Goal: Information Seeking & Learning: Learn about a topic

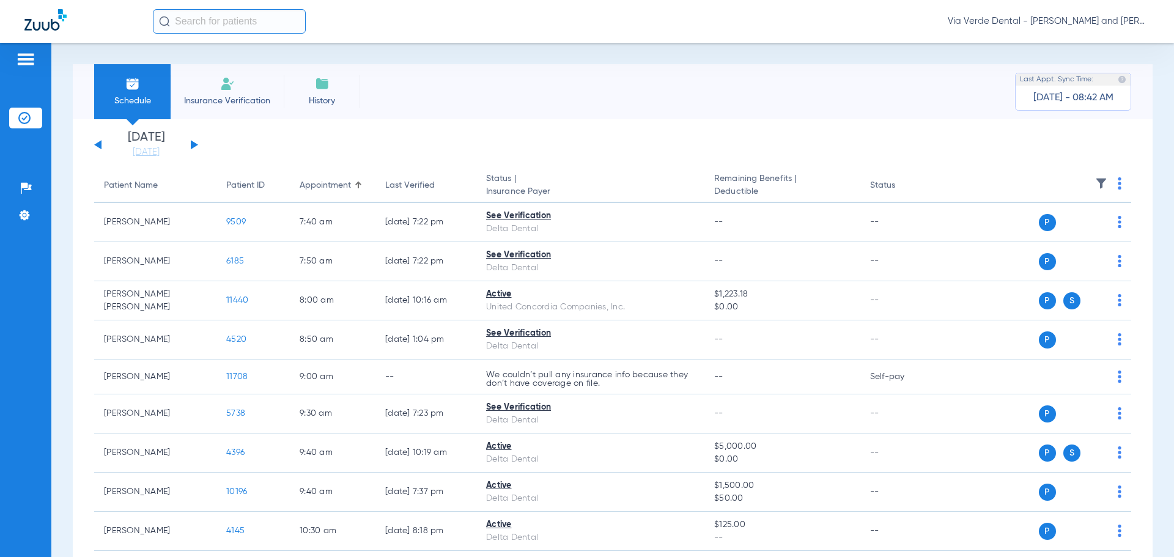
click at [194, 143] on button at bounding box center [194, 144] width 7 height 9
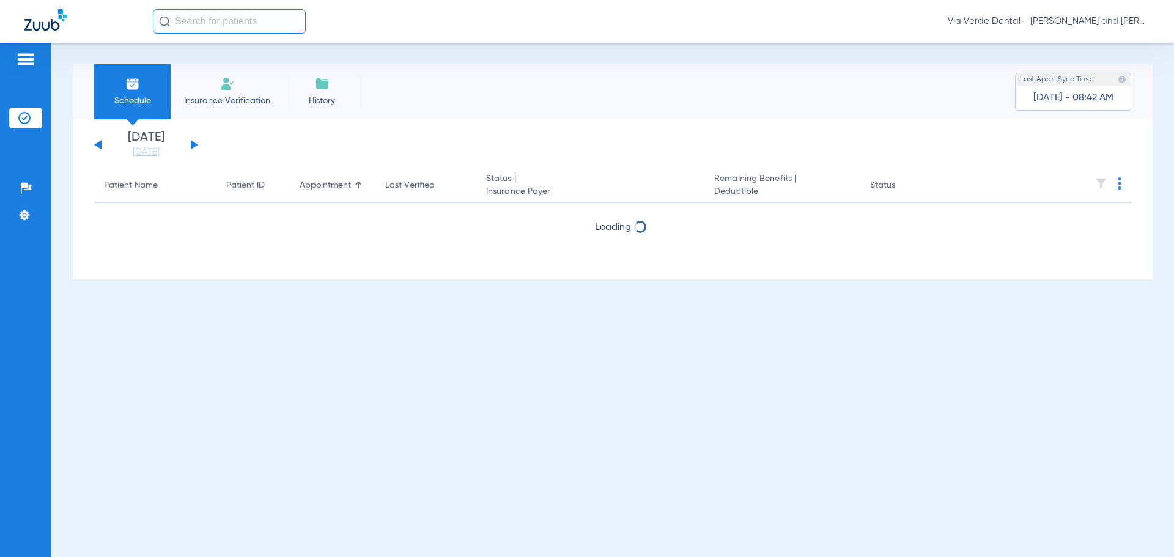
click at [194, 143] on button at bounding box center [194, 144] width 7 height 9
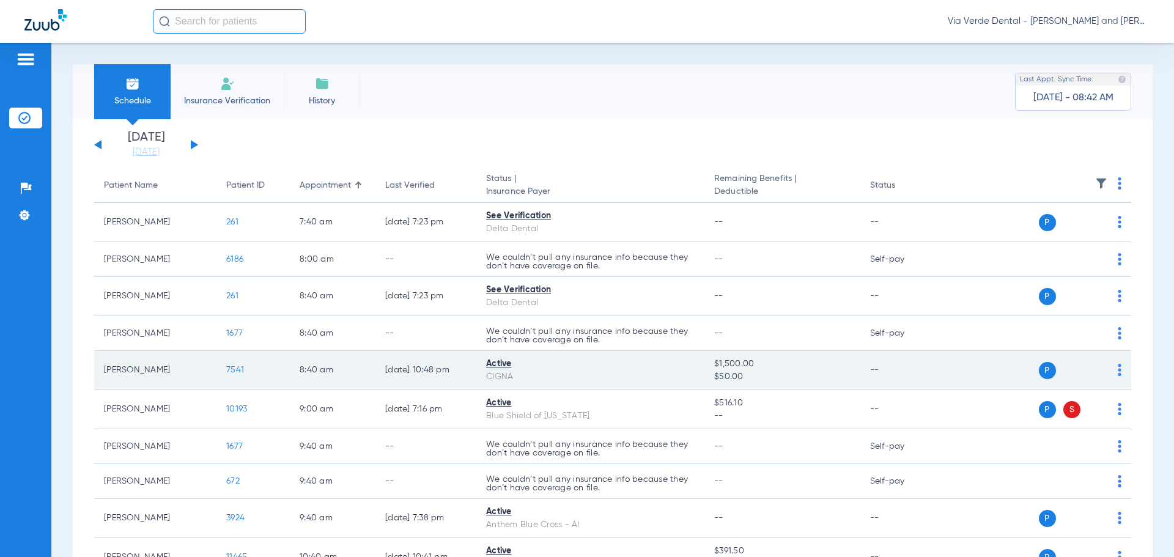
click at [231, 368] on span "7541" at bounding box center [235, 370] width 18 height 9
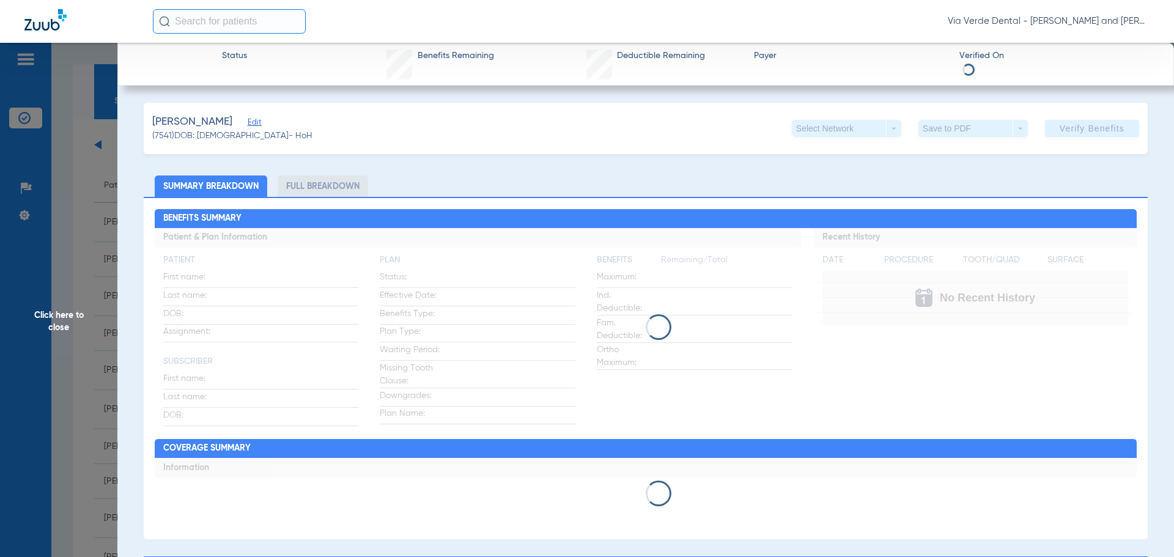
click at [293, 190] on li "Full Breakdown" at bounding box center [323, 186] width 91 height 21
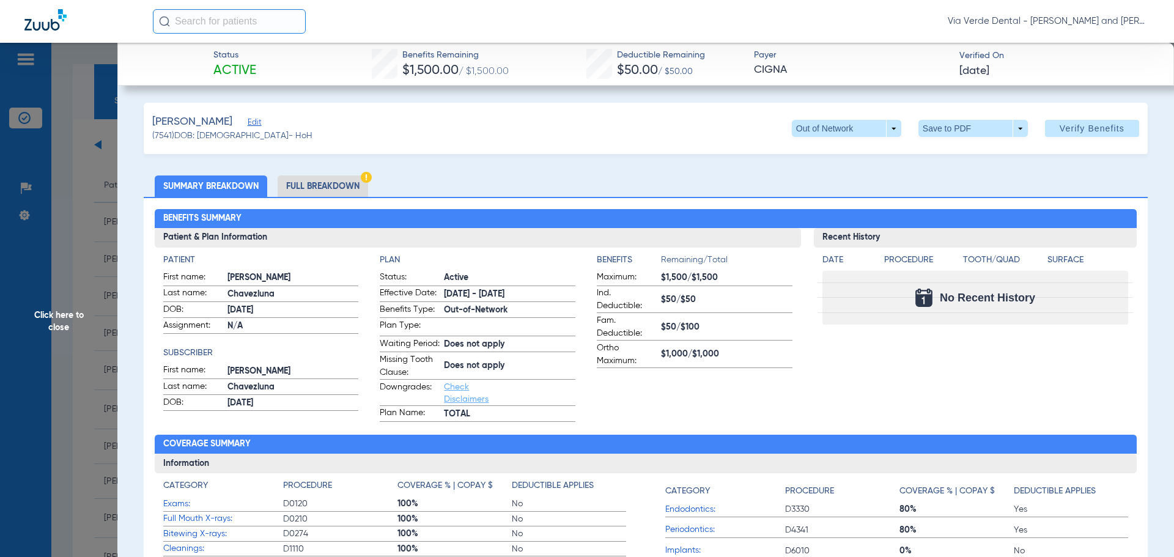
click at [293, 190] on li "Full Breakdown" at bounding box center [323, 186] width 91 height 21
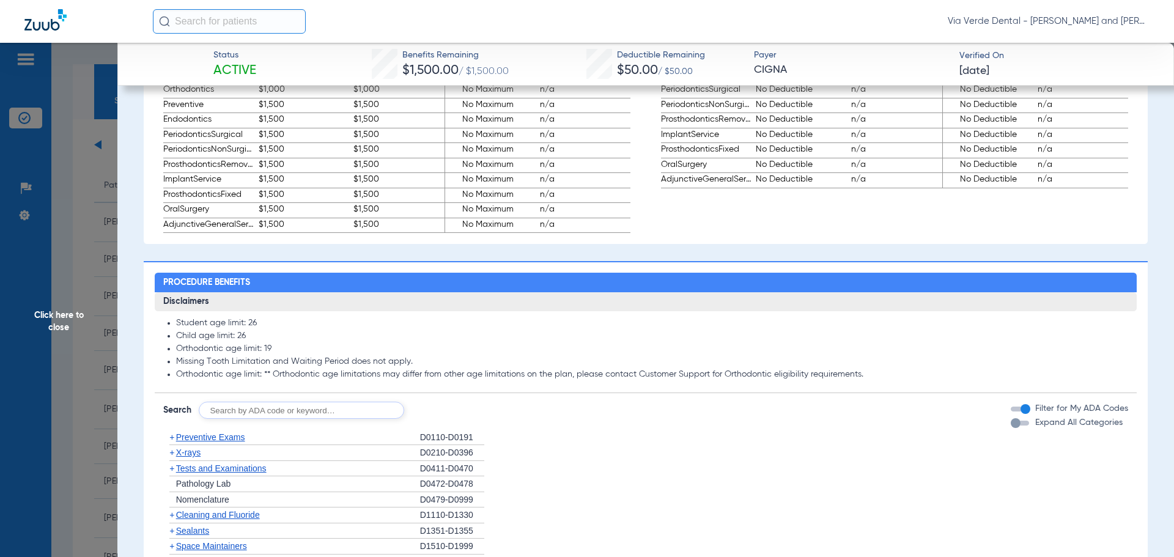
scroll to position [856, 0]
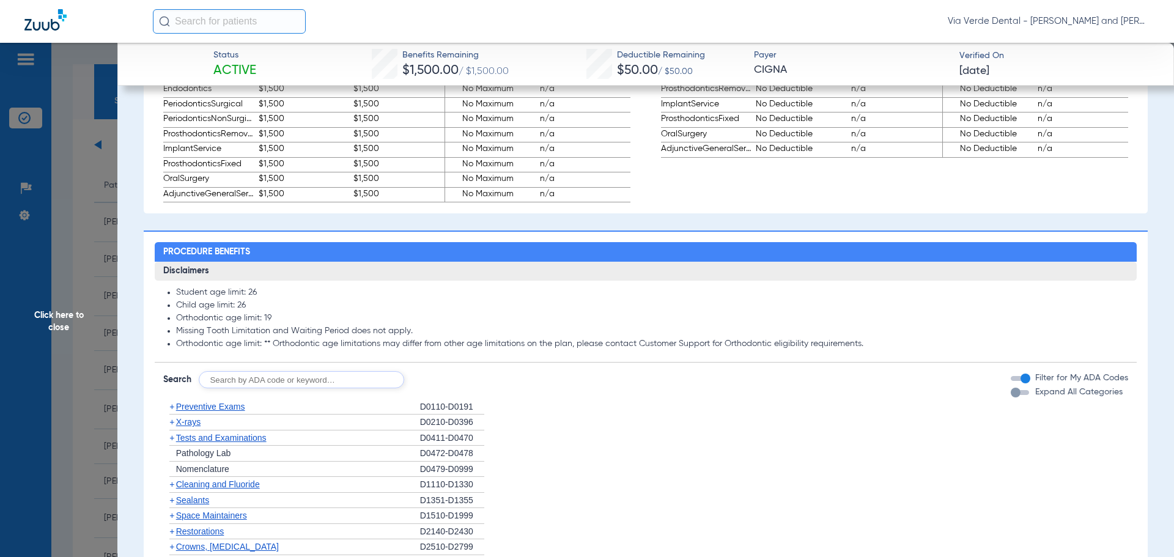
click at [219, 412] on span "Preventive Exams" at bounding box center [210, 407] width 69 height 10
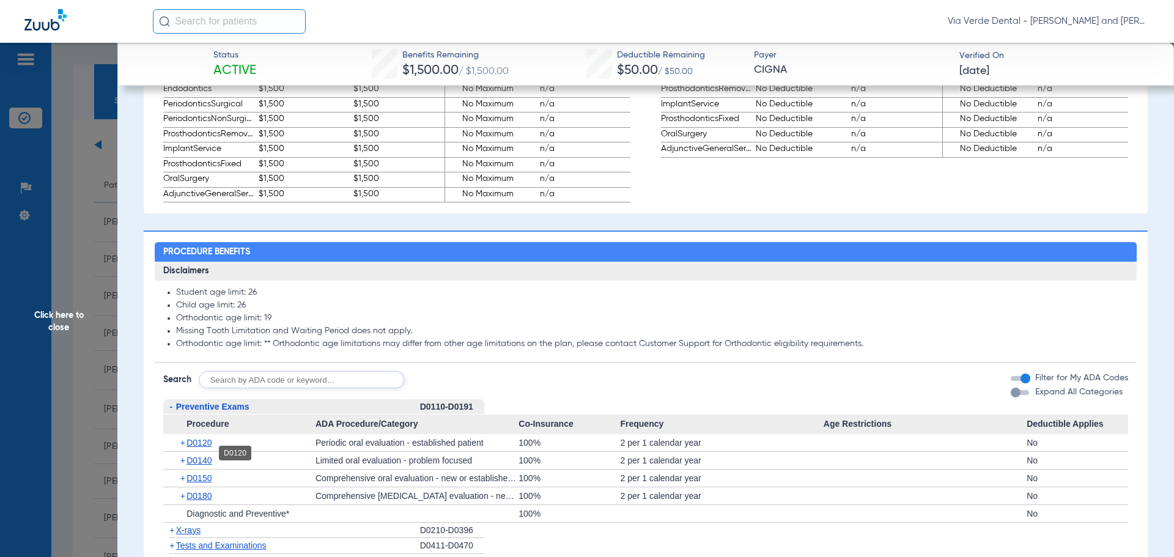
click at [205, 448] on span "D0120" at bounding box center [199, 443] width 25 height 10
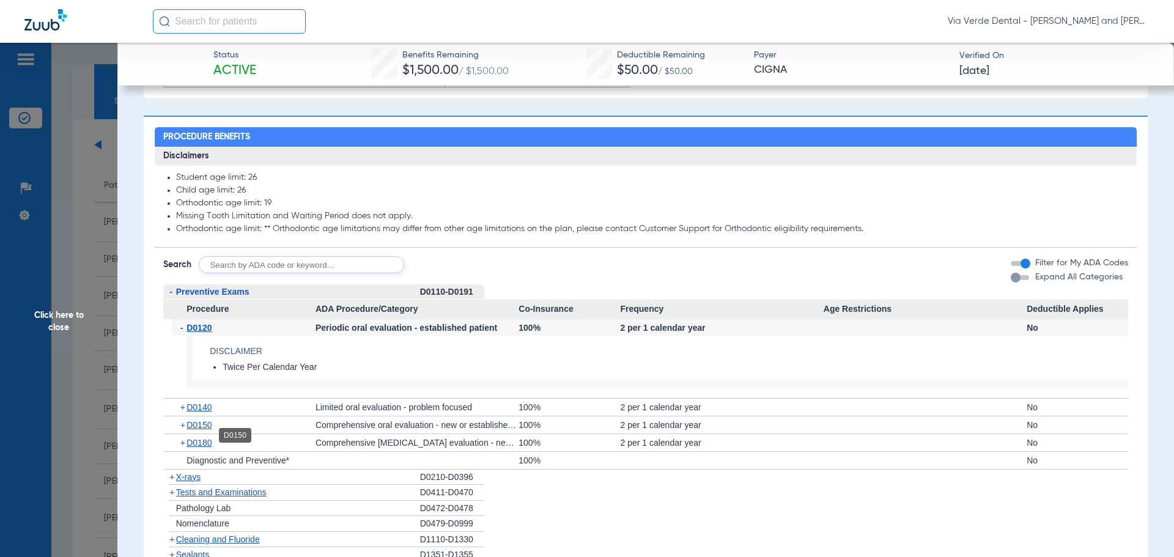
scroll to position [1040, 0]
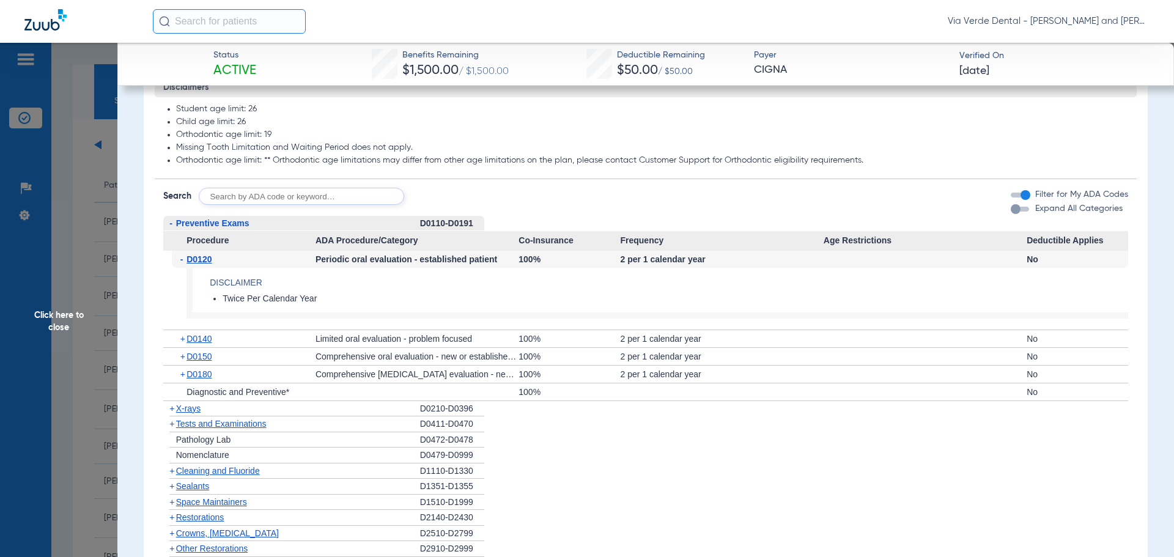
click at [196, 413] on span "X-rays" at bounding box center [188, 409] width 24 height 10
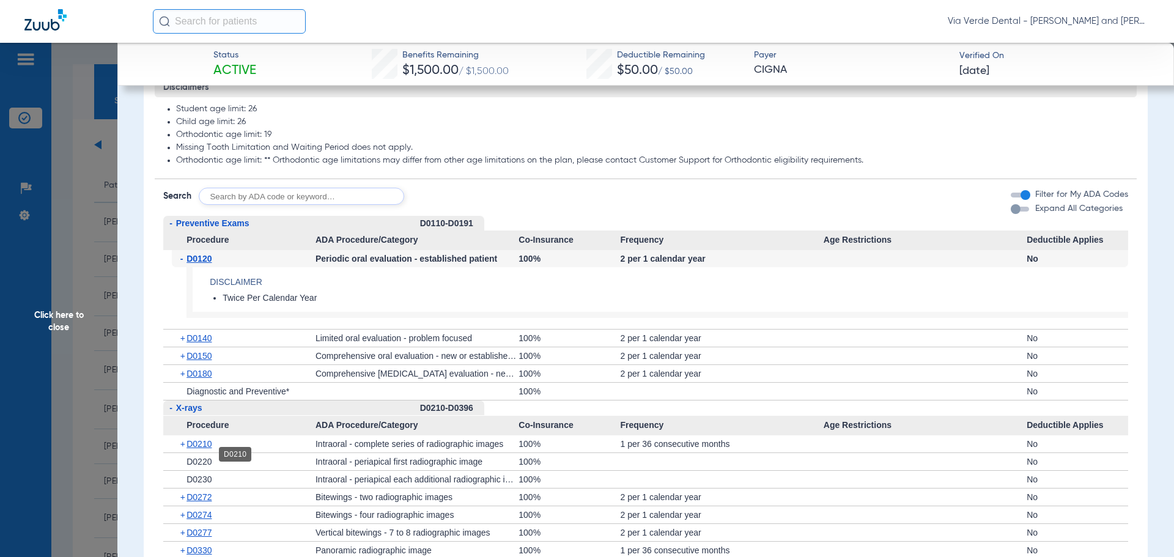
click at [205, 449] on span "D0210" at bounding box center [199, 444] width 25 height 10
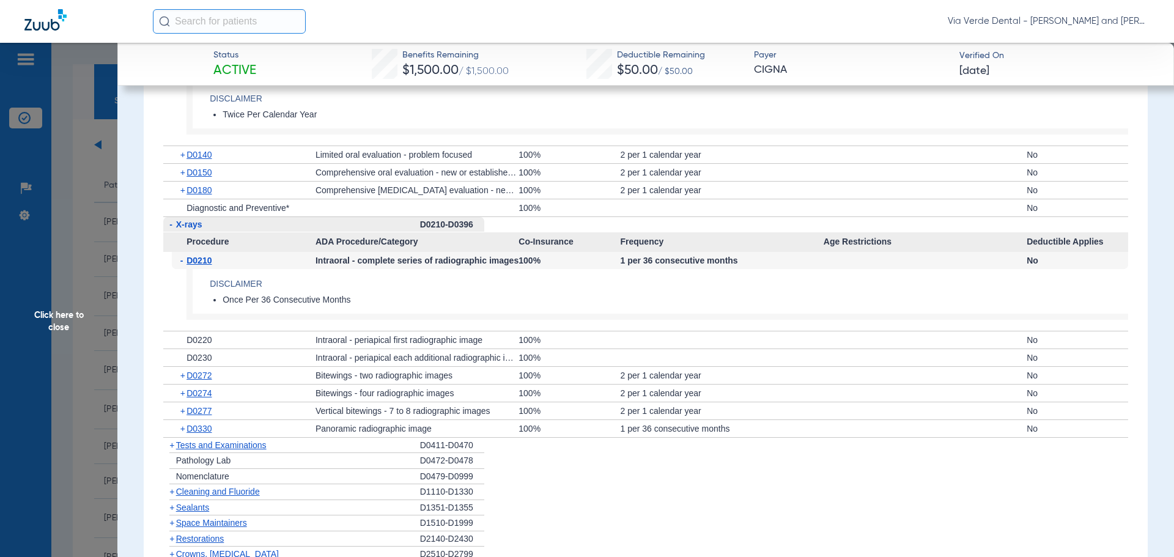
scroll to position [1346, 0]
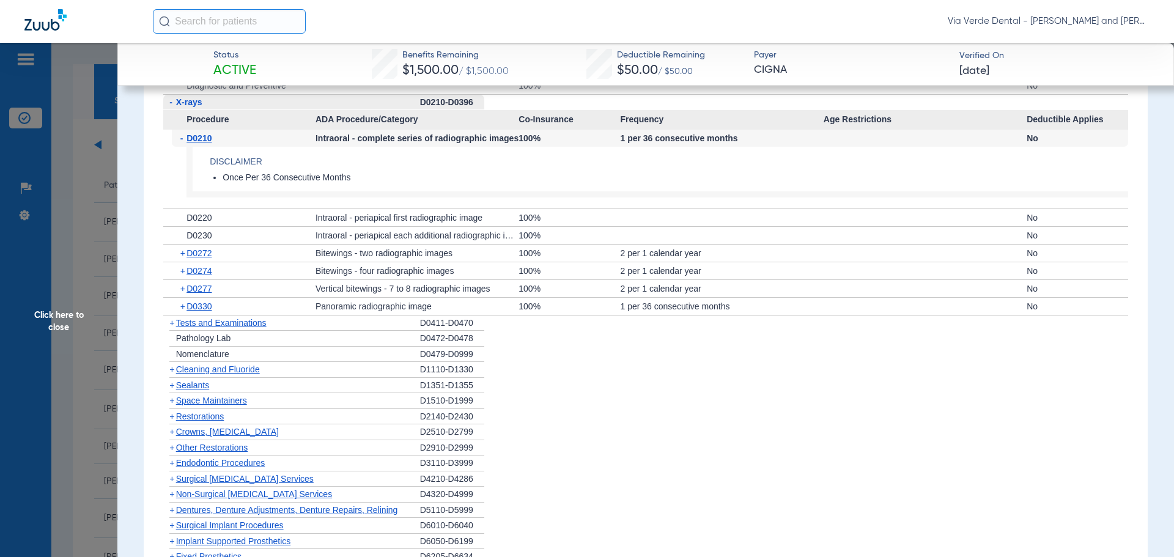
click at [187, 374] on span "Cleaning and Fluoride" at bounding box center [218, 370] width 84 height 10
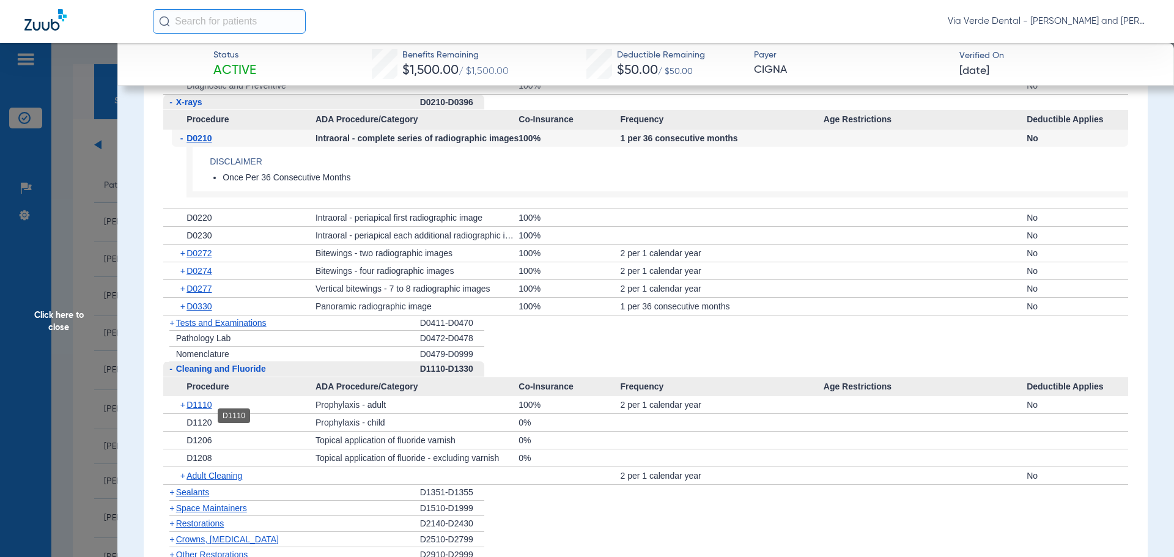
click at [193, 410] on span "D1110" at bounding box center [199, 405] width 25 height 10
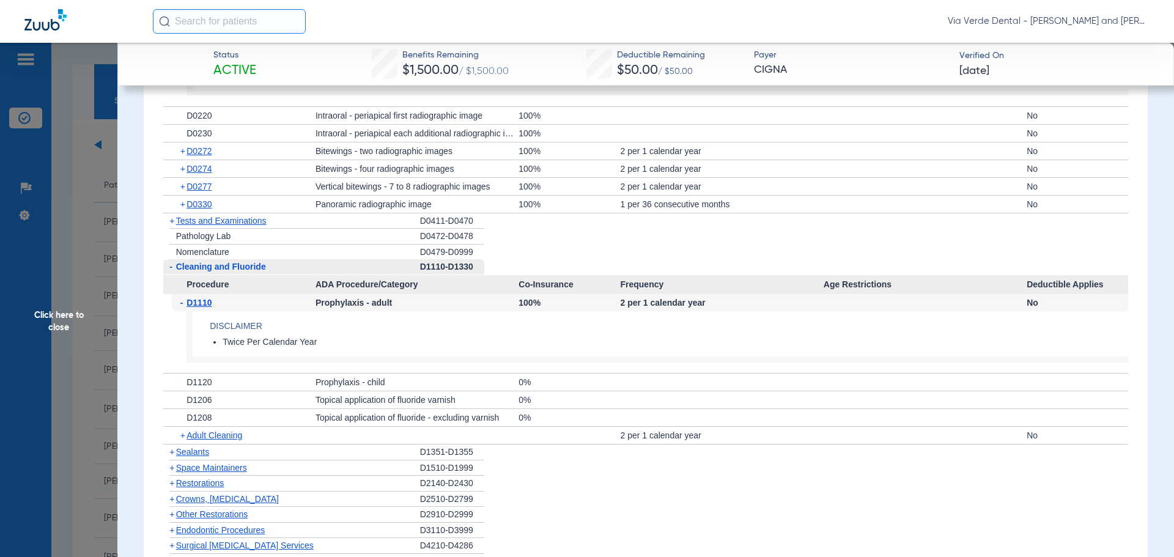
scroll to position [1468, 0]
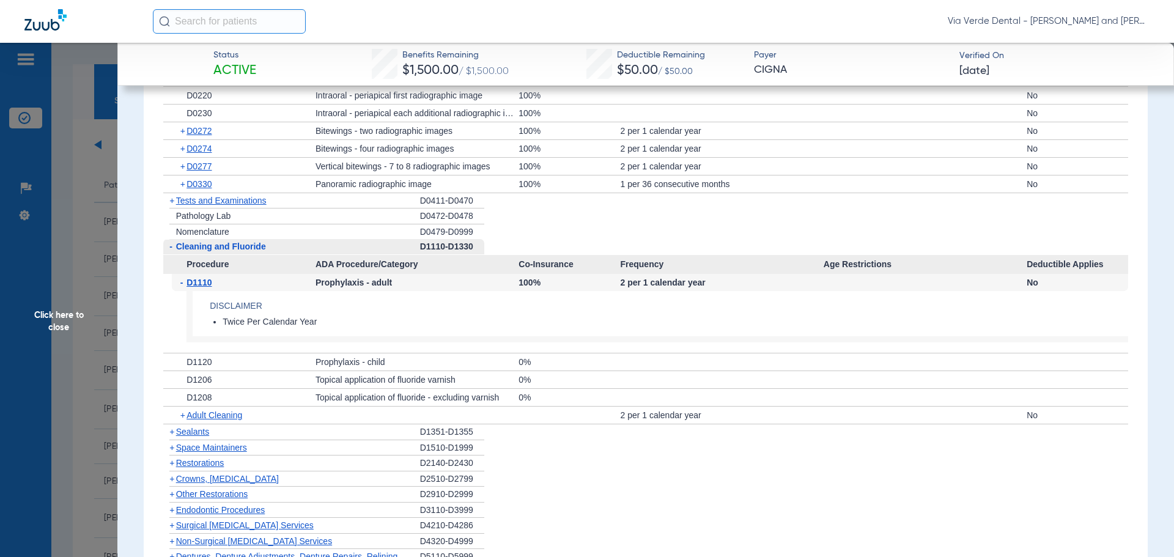
click at [204, 484] on span "Crowns, [MEDICAL_DATA]" at bounding box center [227, 479] width 103 height 10
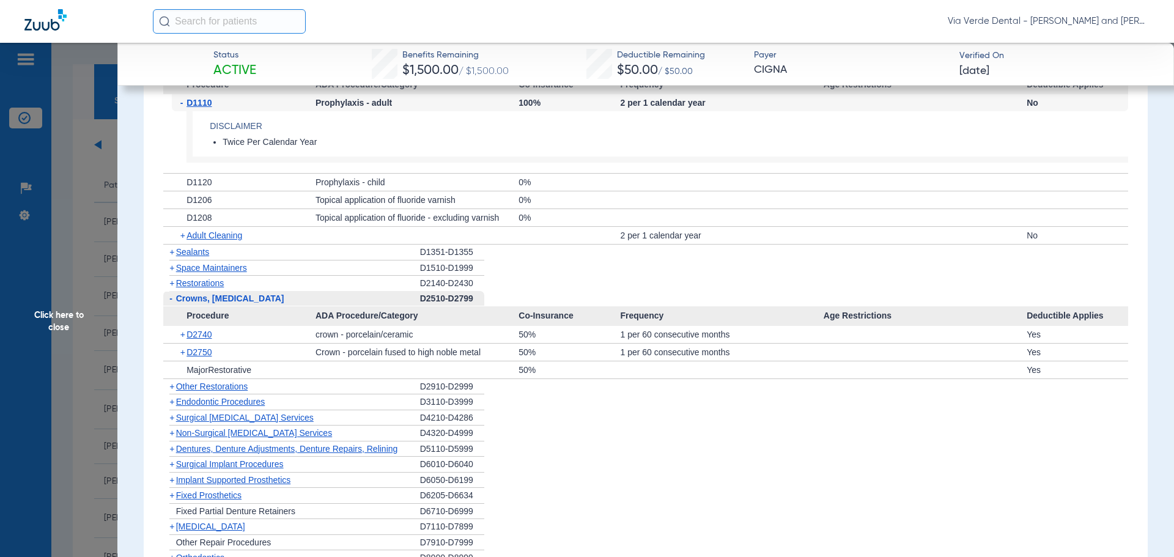
scroll to position [1651, 0]
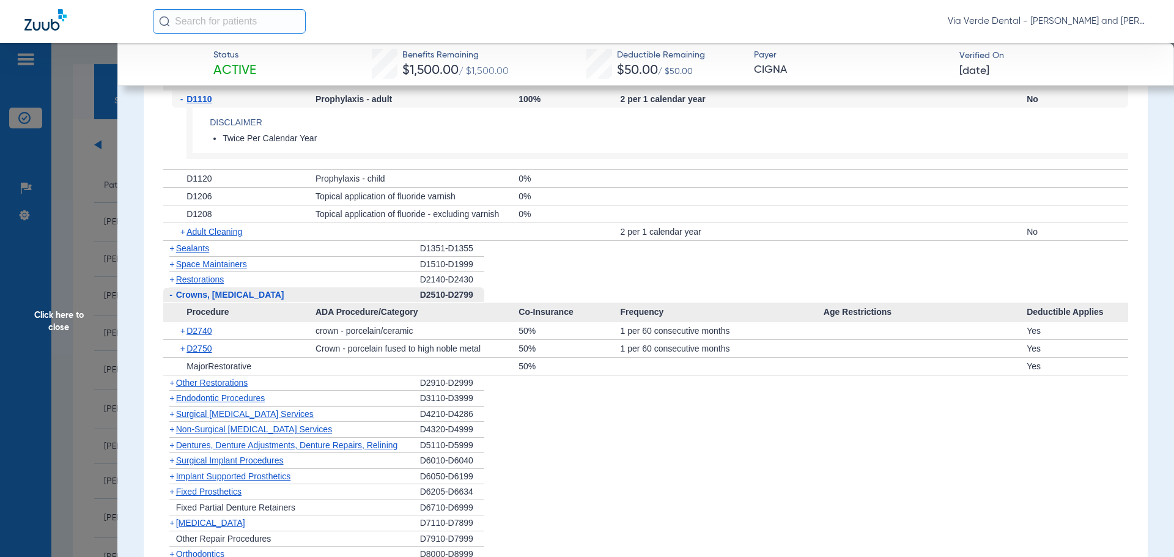
click at [191, 434] on span "Non-Surgical [MEDICAL_DATA] Services" at bounding box center [254, 429] width 156 height 10
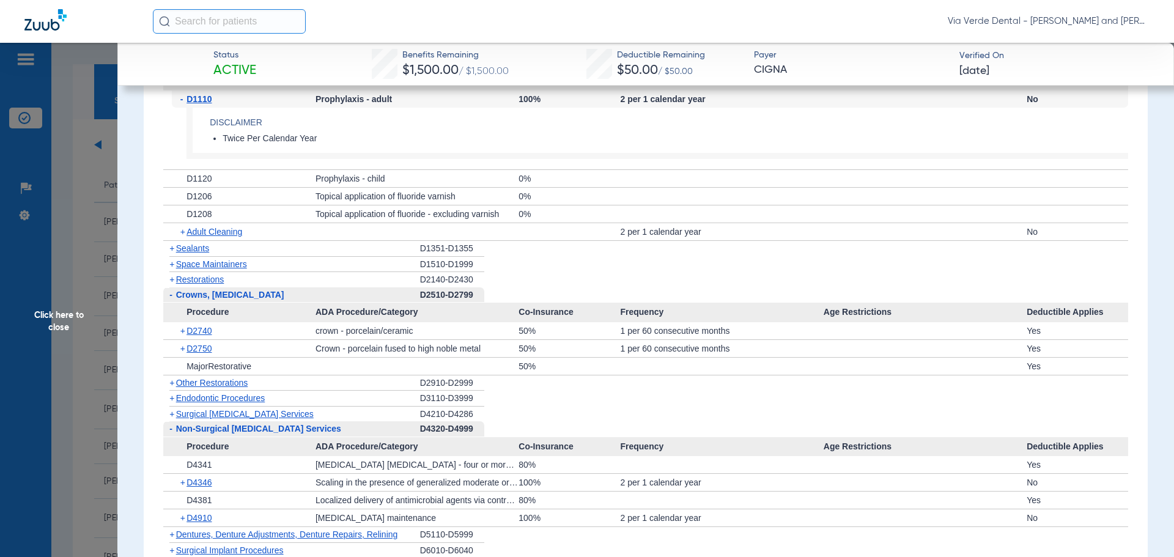
scroll to position [1712, 0]
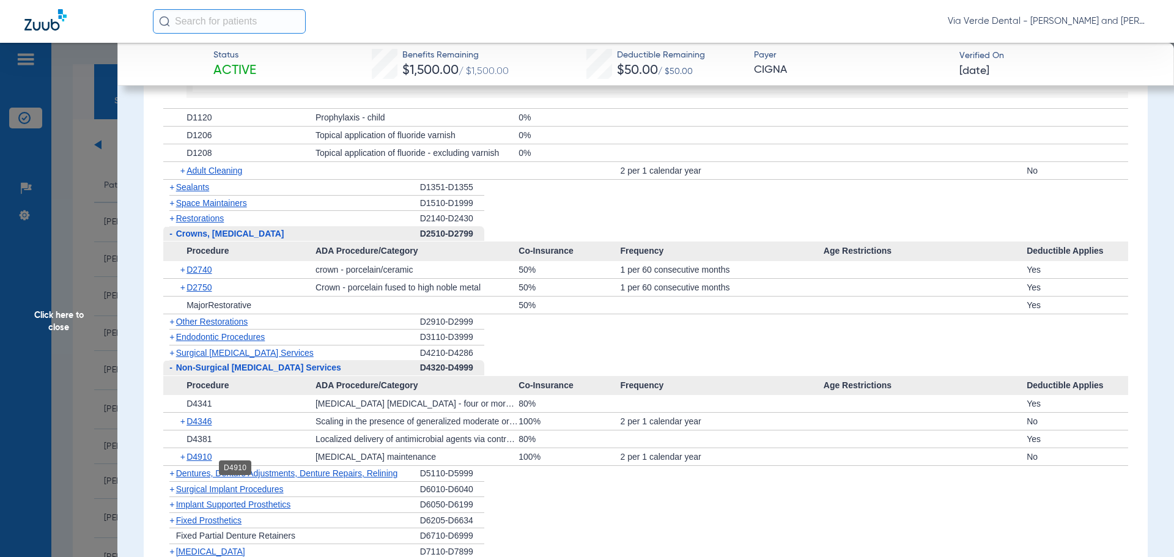
click at [202, 462] on span "D4910" at bounding box center [199, 457] width 25 height 10
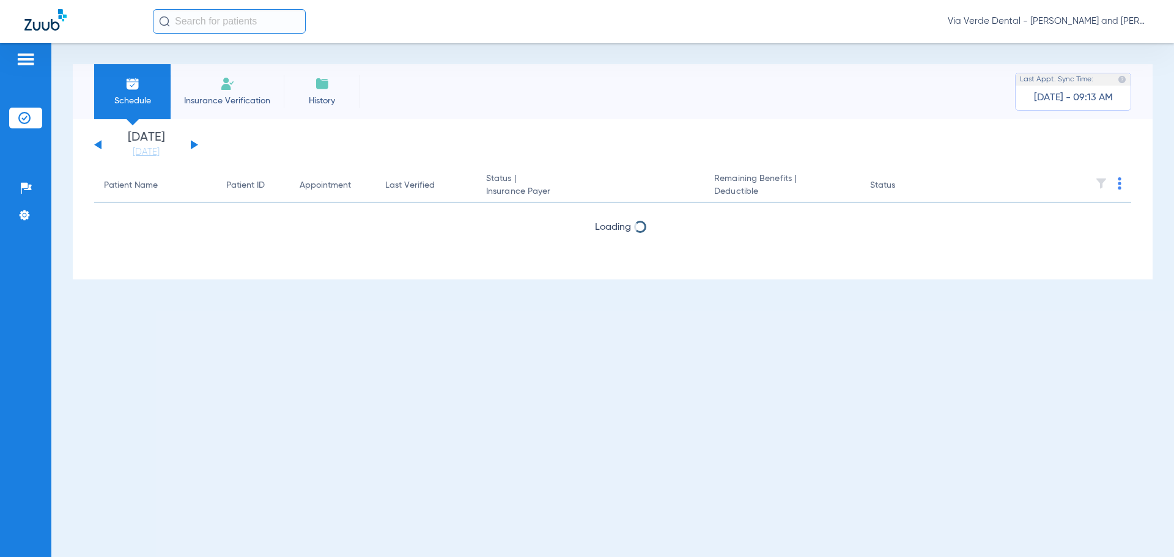
click at [192, 142] on button at bounding box center [194, 144] width 7 height 9
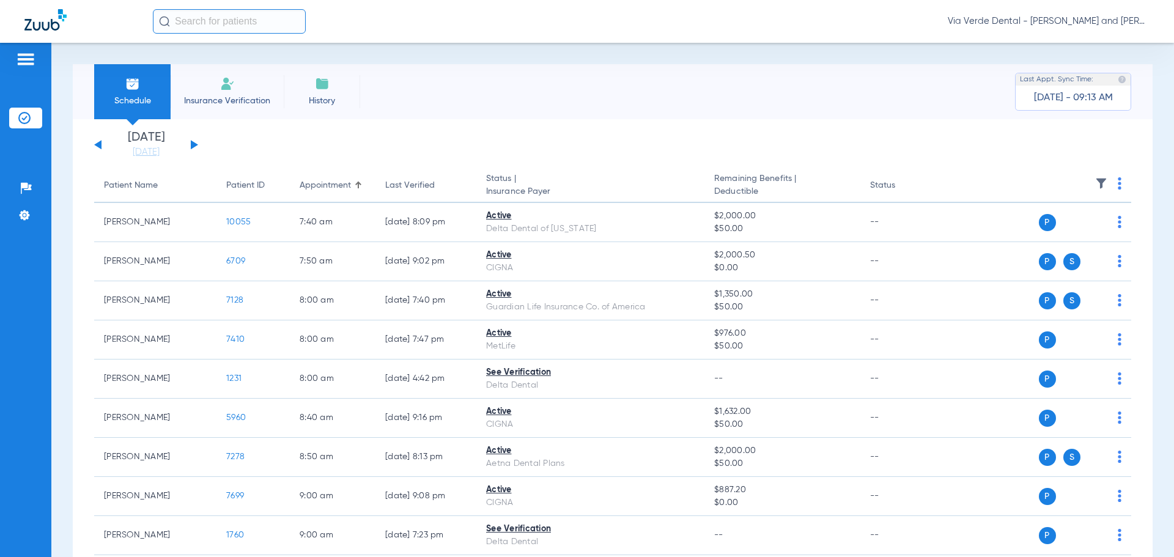
click at [192, 142] on button at bounding box center [194, 144] width 7 height 9
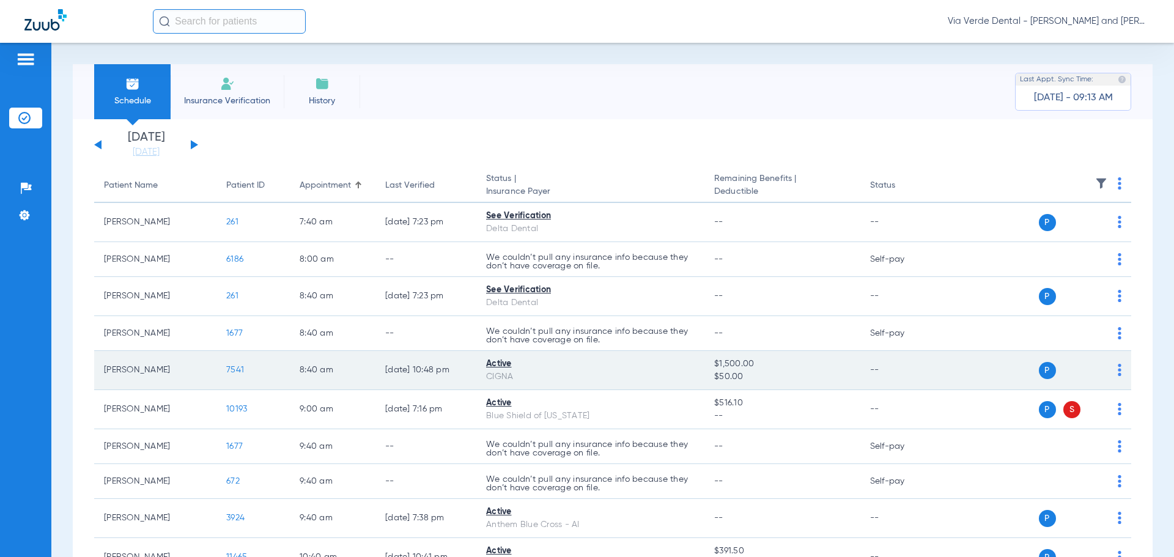
click at [231, 374] on span "7541" at bounding box center [235, 370] width 18 height 9
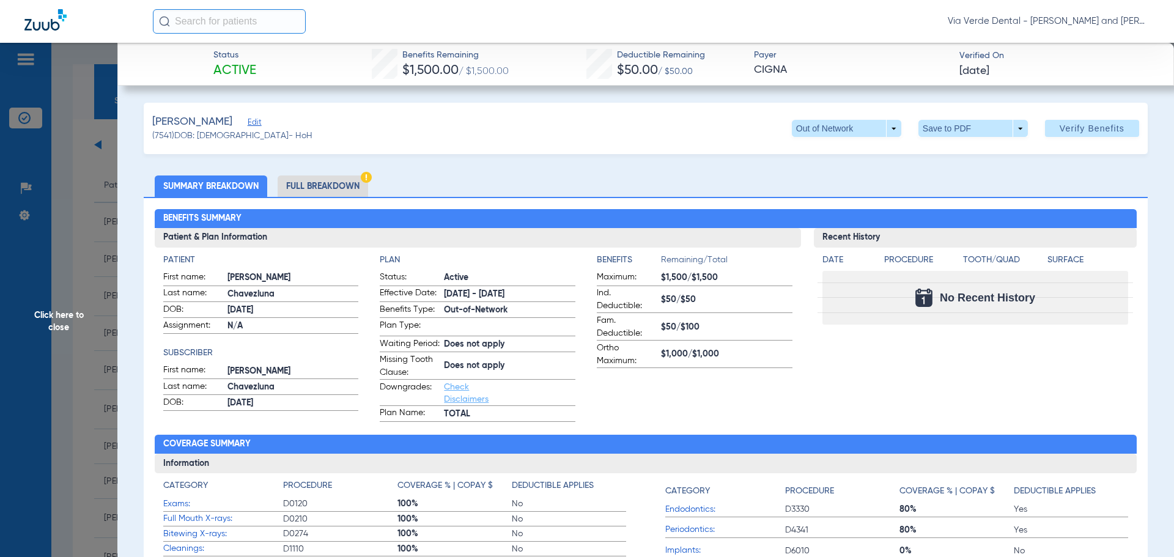
click at [347, 185] on li "Full Breakdown" at bounding box center [323, 186] width 91 height 21
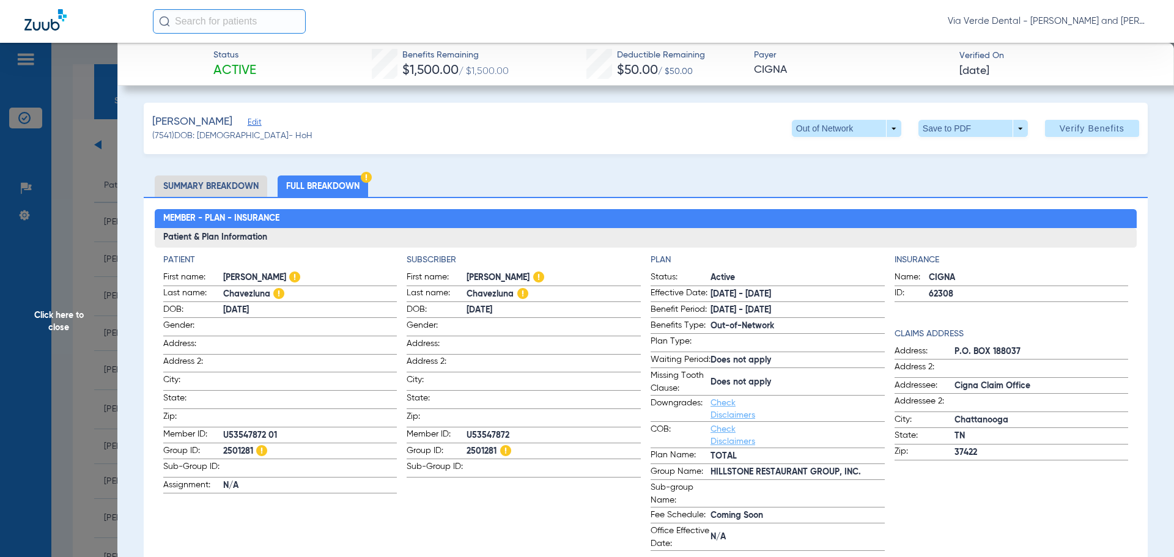
drag, startPoint x: 75, startPoint y: 212, endPoint x: 243, endPoint y: 261, distance: 174.4
click at [76, 212] on span "Click here to close" at bounding box center [58, 321] width 117 height 557
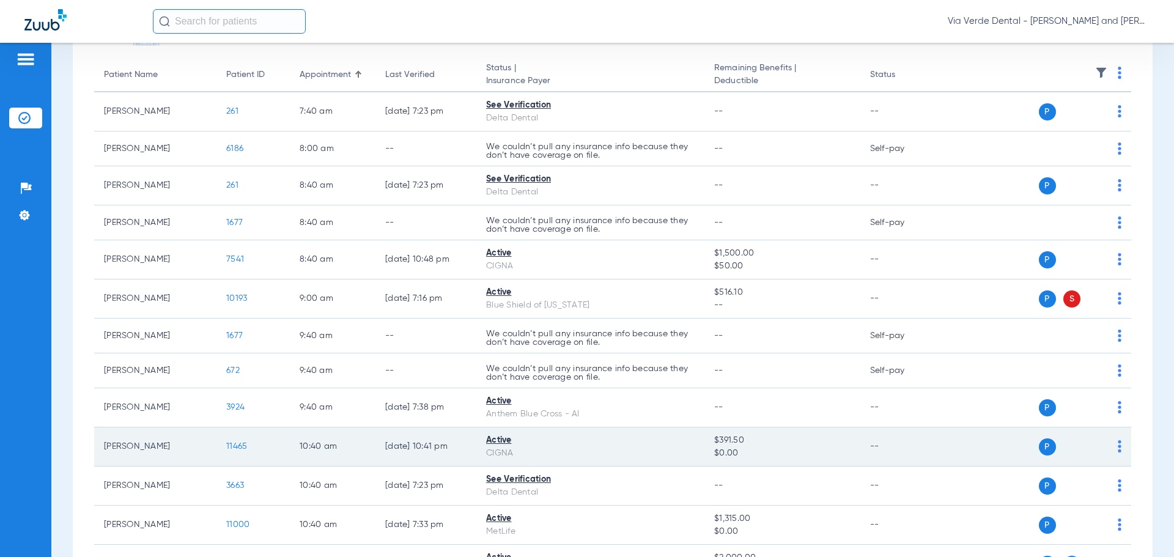
scroll to position [122, 0]
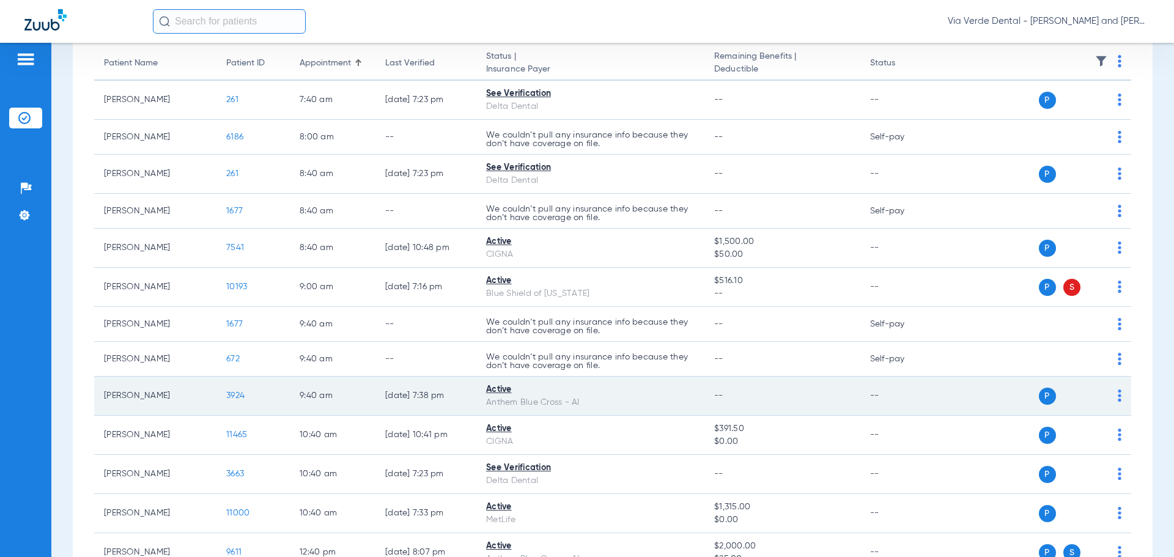
click at [232, 390] on td "3924" at bounding box center [253, 396] width 73 height 39
click at [234, 392] on span "3924" at bounding box center [235, 395] width 18 height 9
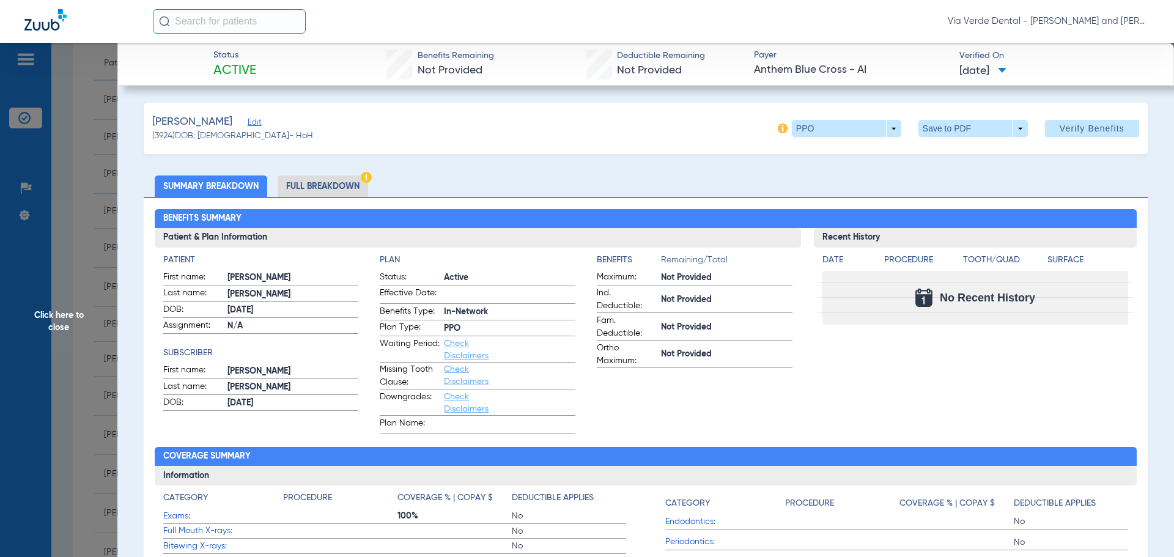
click at [319, 190] on li "Full Breakdown" at bounding box center [323, 186] width 91 height 21
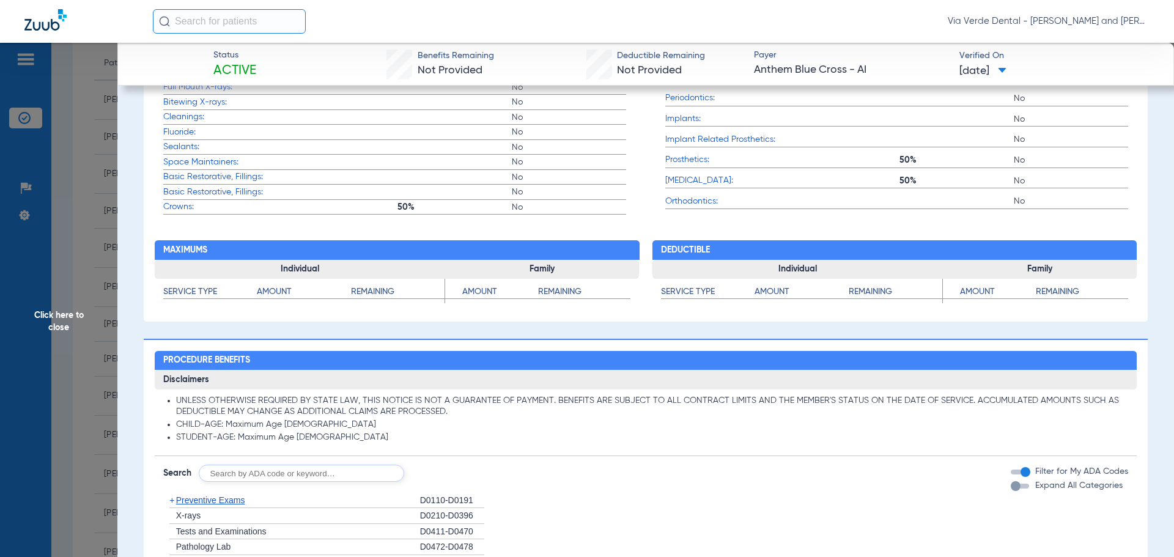
scroll to position [612, 0]
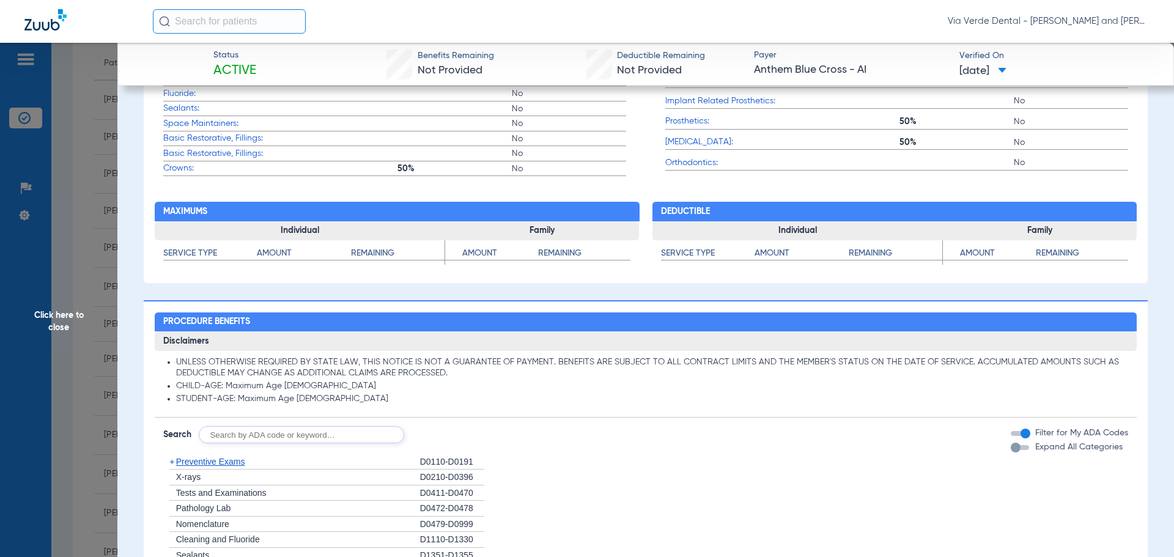
click at [235, 459] on span "Preventive Exams" at bounding box center [210, 462] width 69 height 10
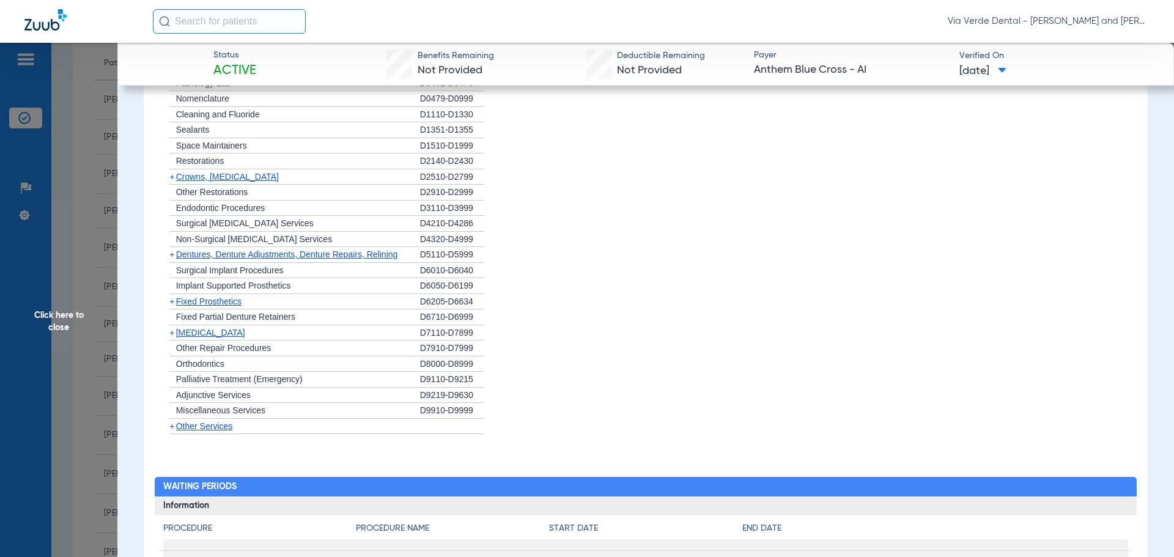
scroll to position [1101, 0]
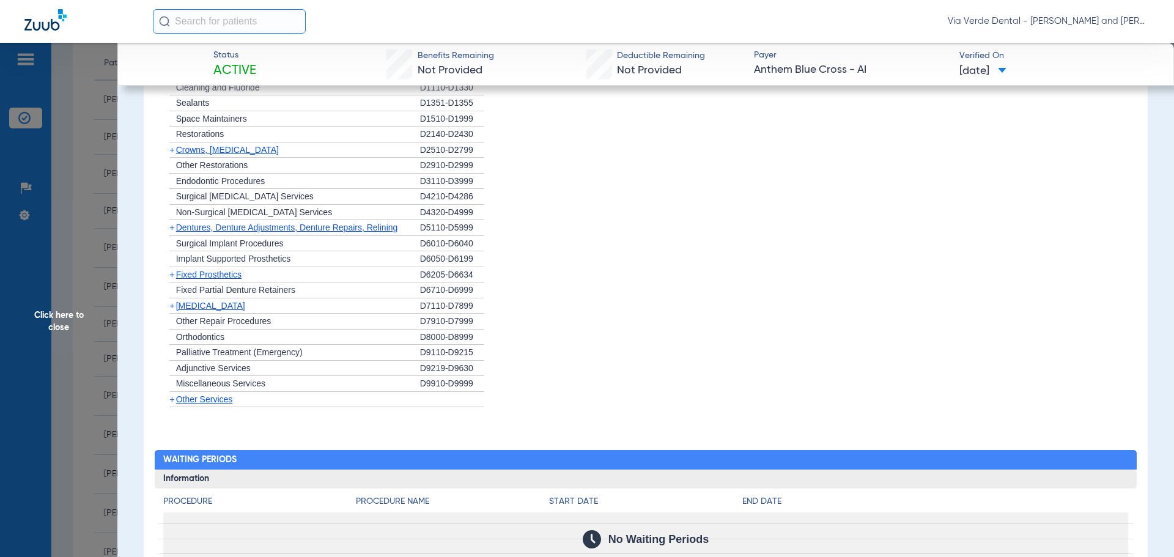
click at [190, 151] on span "Crowns, [MEDICAL_DATA]" at bounding box center [227, 150] width 103 height 10
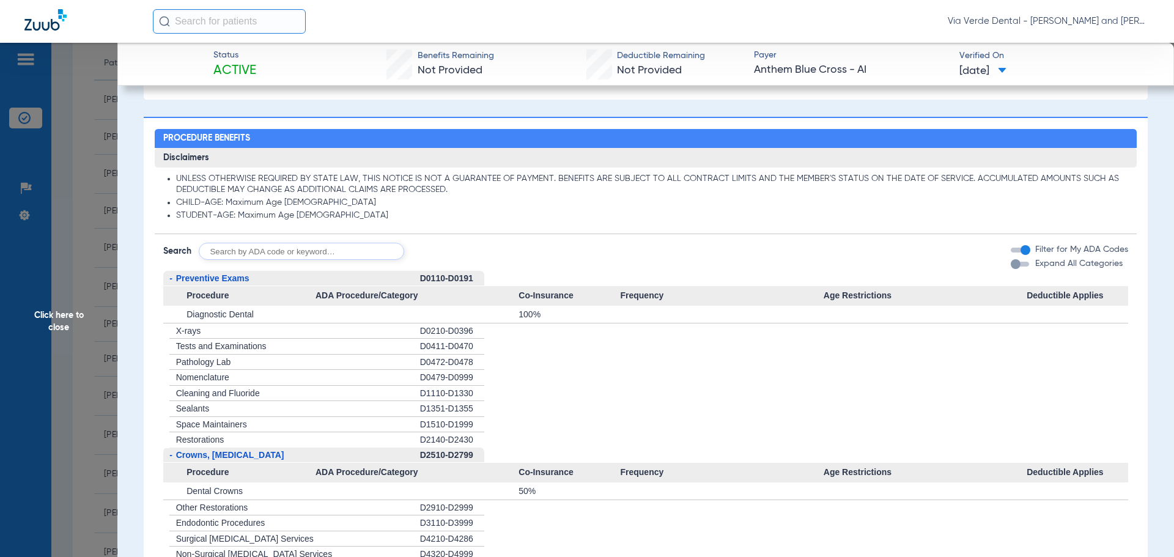
scroll to position [550, 0]
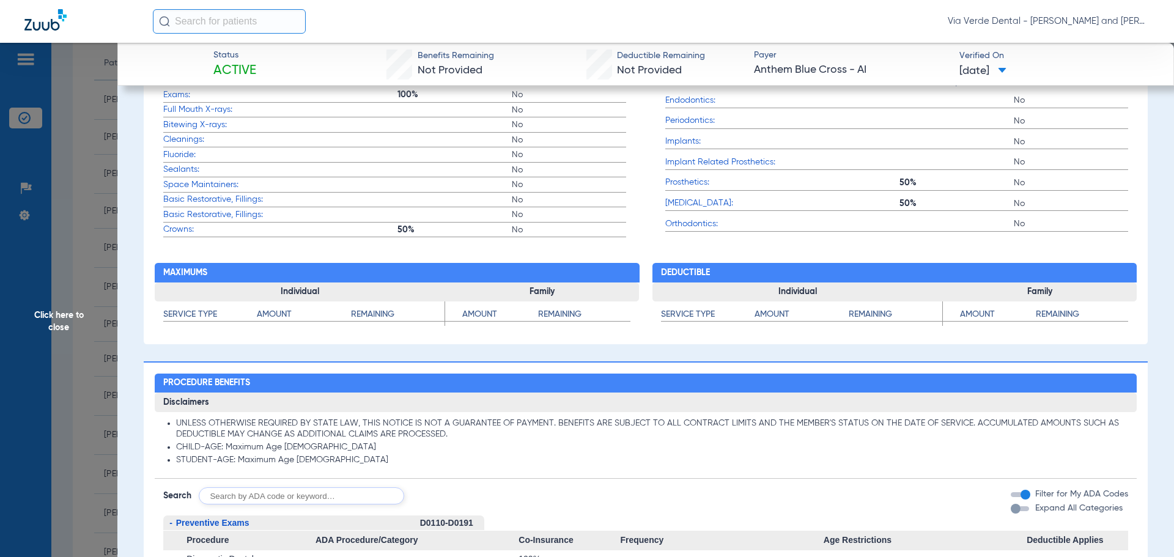
click at [102, 274] on span "Click here to close" at bounding box center [58, 321] width 117 height 557
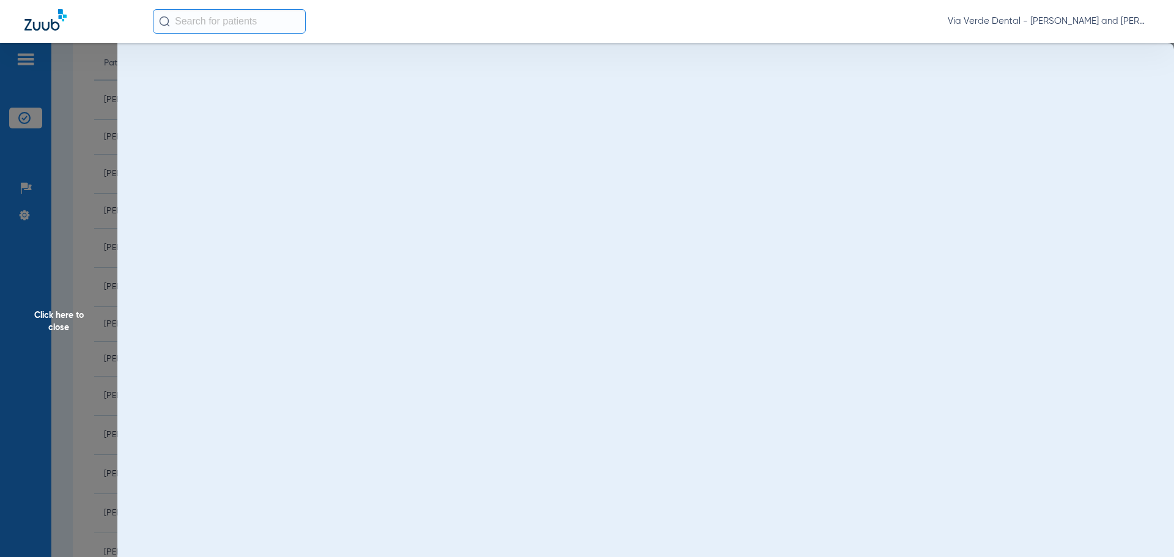
scroll to position [0, 0]
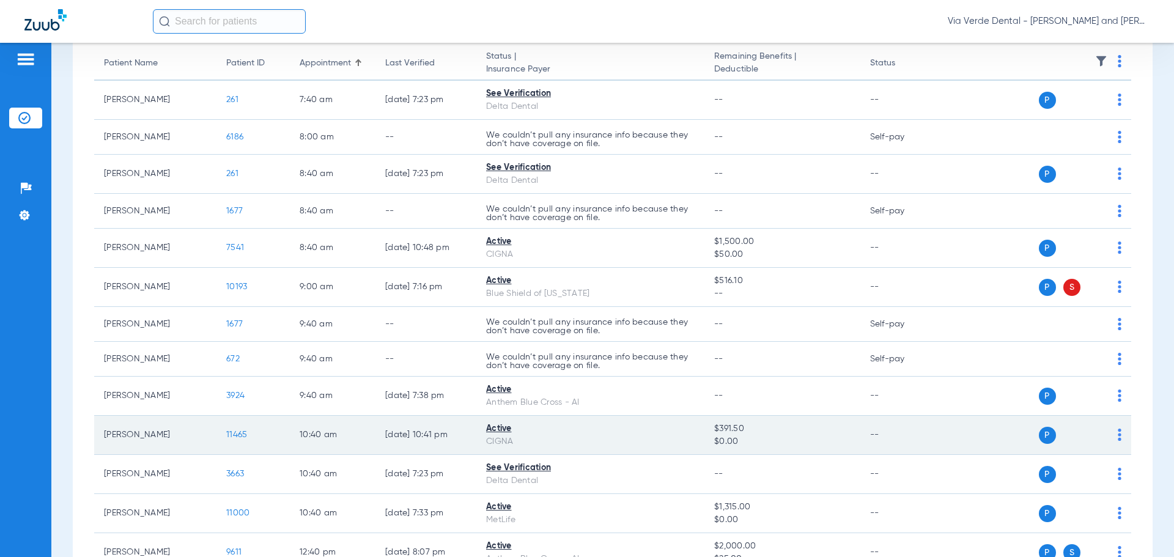
click at [237, 434] on span "11465" at bounding box center [236, 435] width 21 height 9
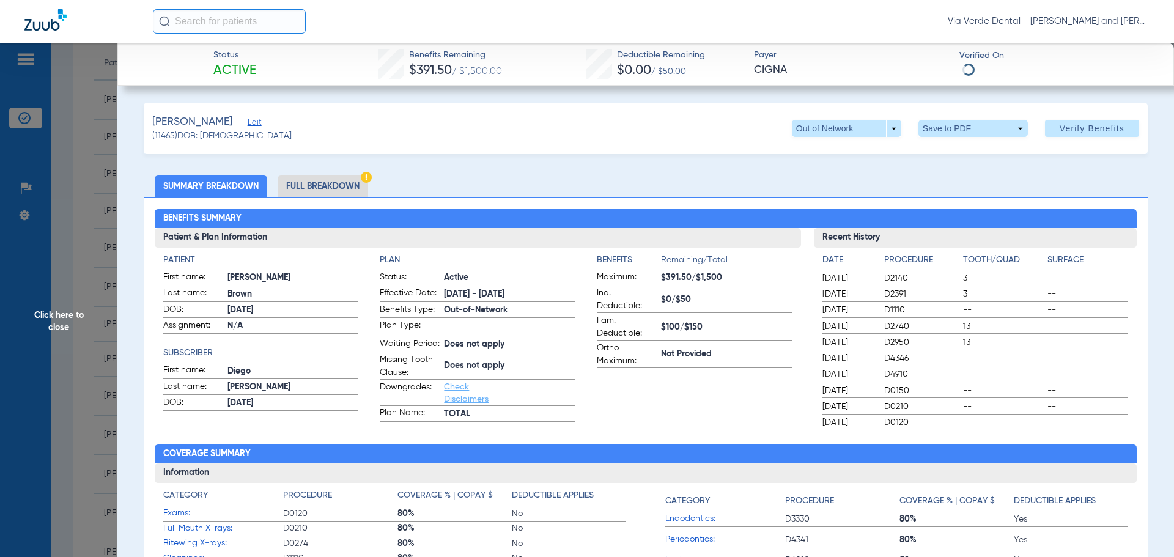
click at [306, 190] on li "Full Breakdown" at bounding box center [323, 186] width 91 height 21
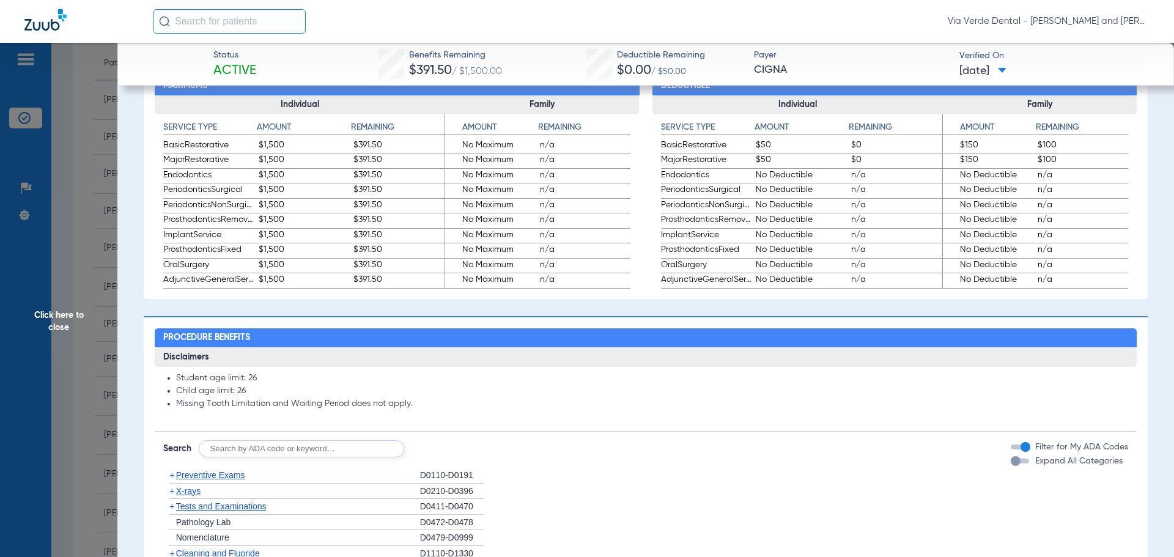
scroll to position [795, 0]
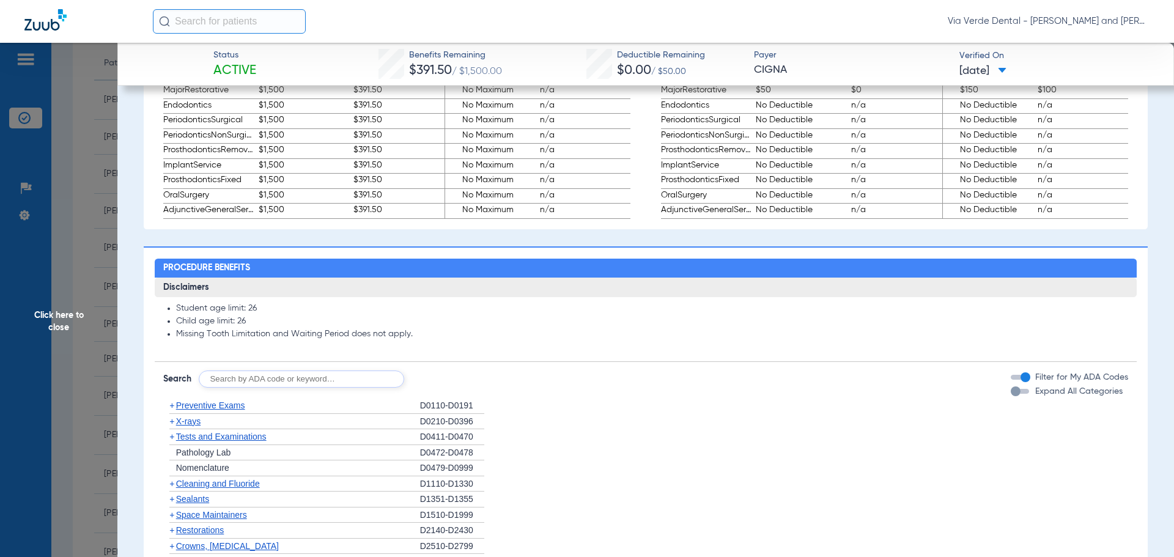
click at [192, 410] on span "Preventive Exams" at bounding box center [210, 406] width 69 height 10
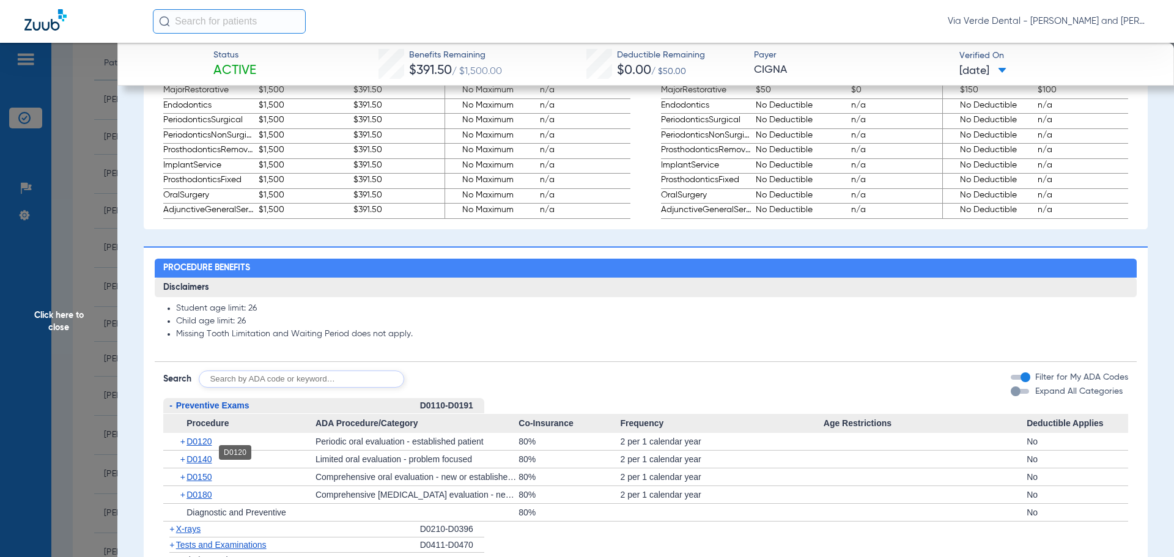
click at [205, 446] on span "D0120" at bounding box center [199, 442] width 25 height 10
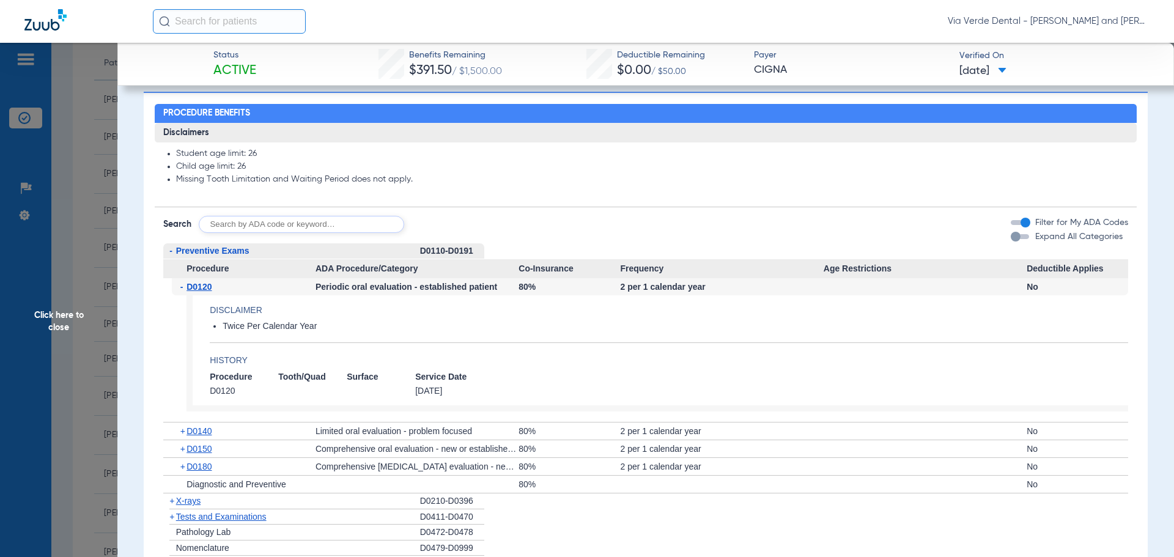
scroll to position [979, 0]
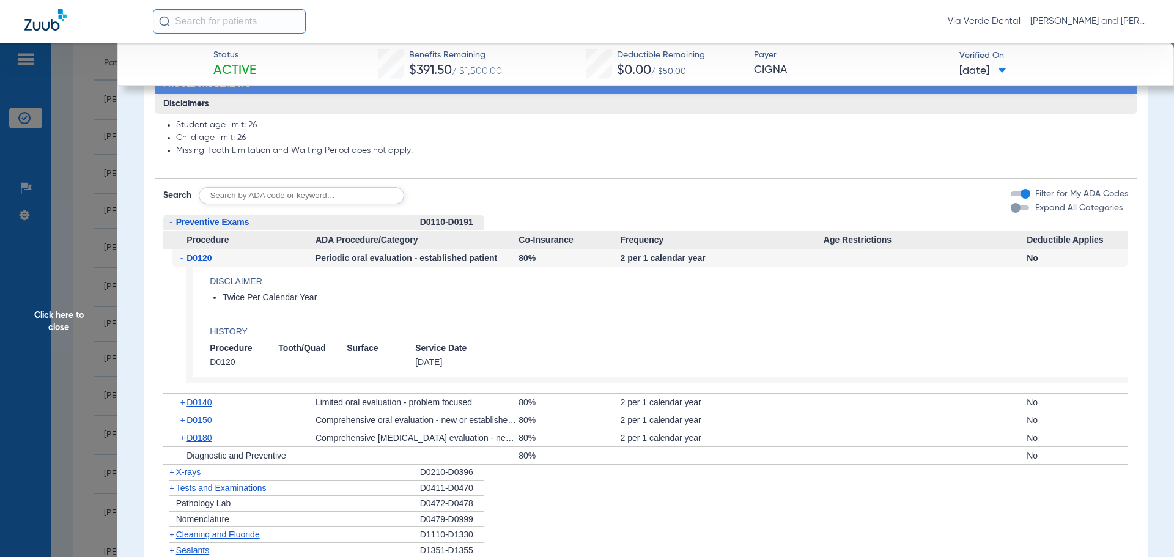
click at [193, 477] on span "X-rays" at bounding box center [188, 472] width 24 height 10
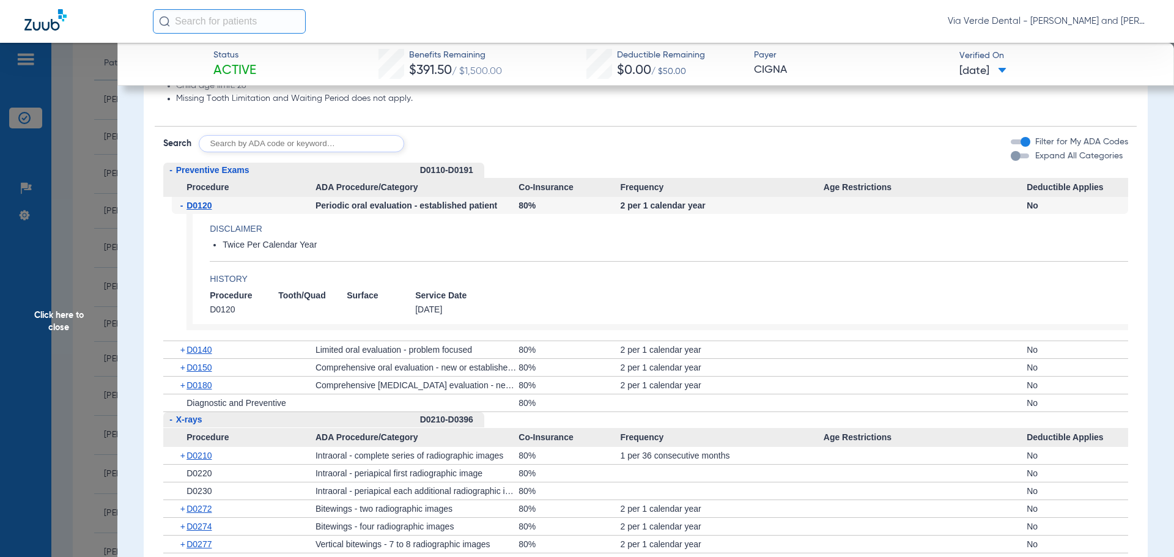
scroll to position [1101, 0]
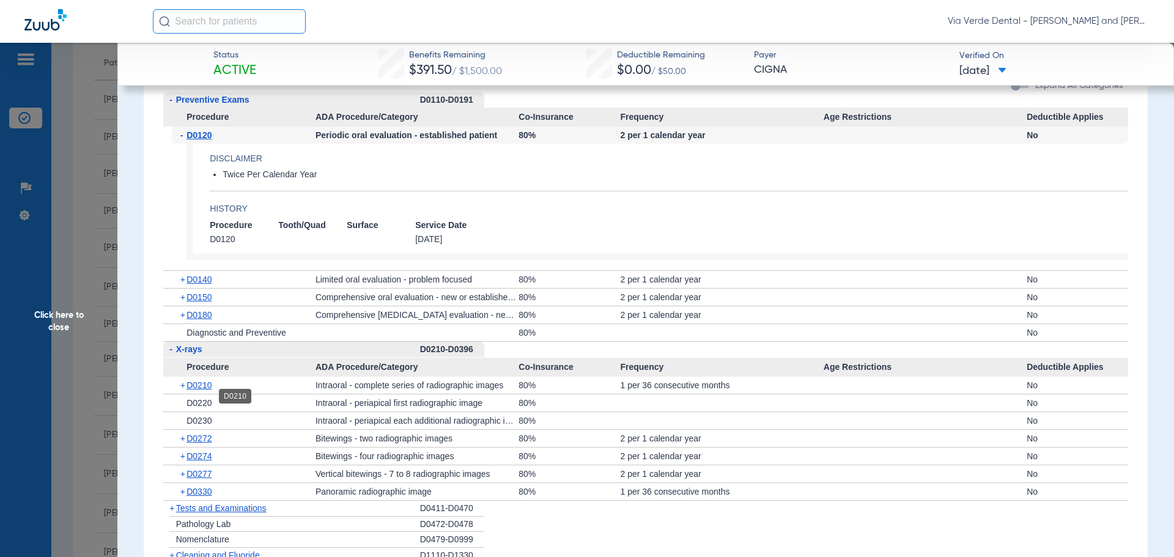
click at [205, 390] on span "D0210" at bounding box center [199, 385] width 25 height 10
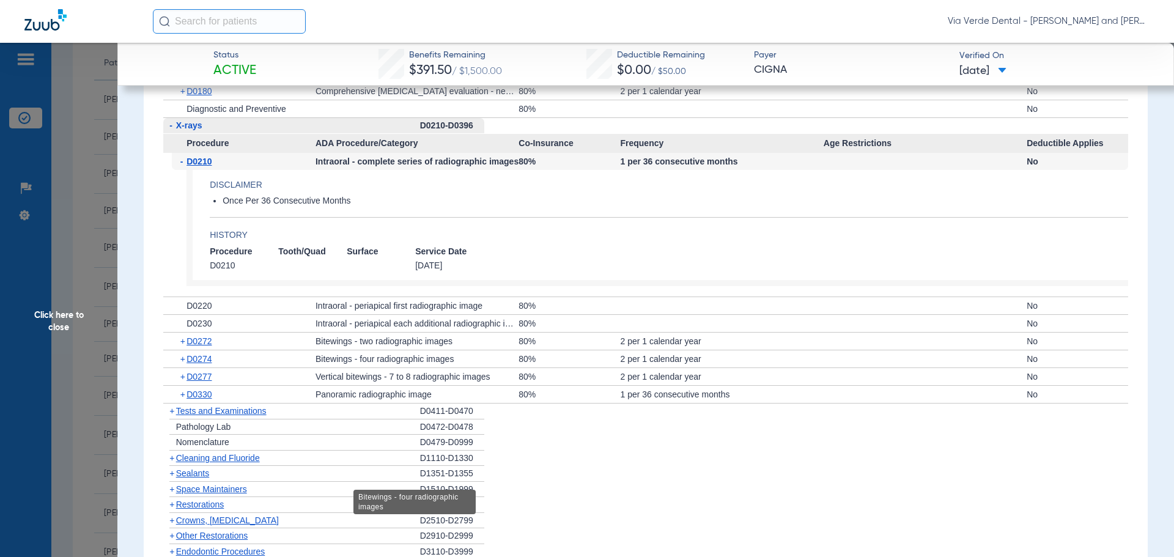
scroll to position [1346, 0]
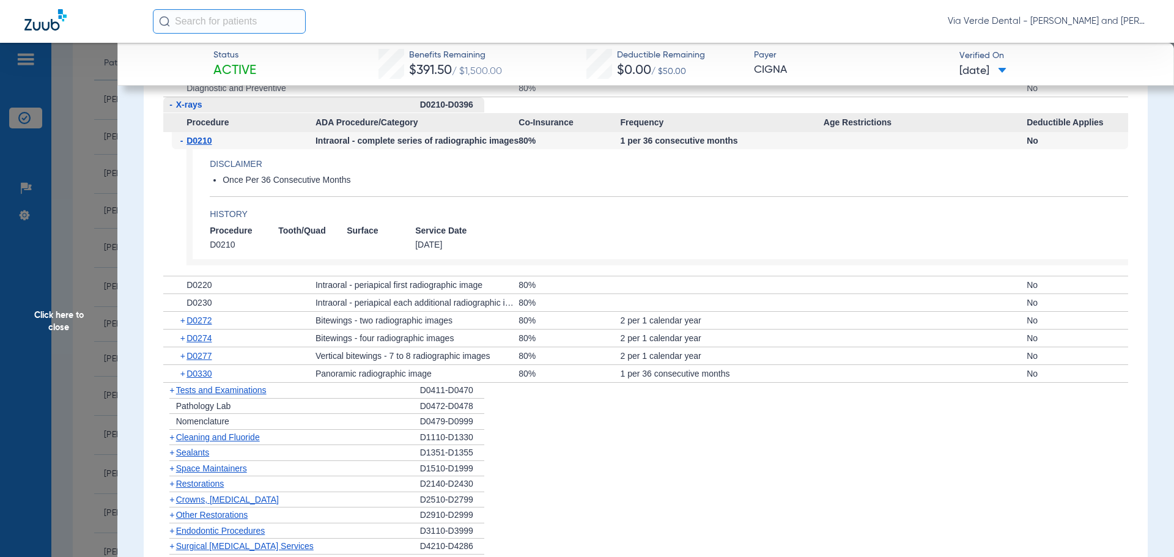
click at [232, 442] on span "Cleaning and Fluoride" at bounding box center [218, 437] width 84 height 10
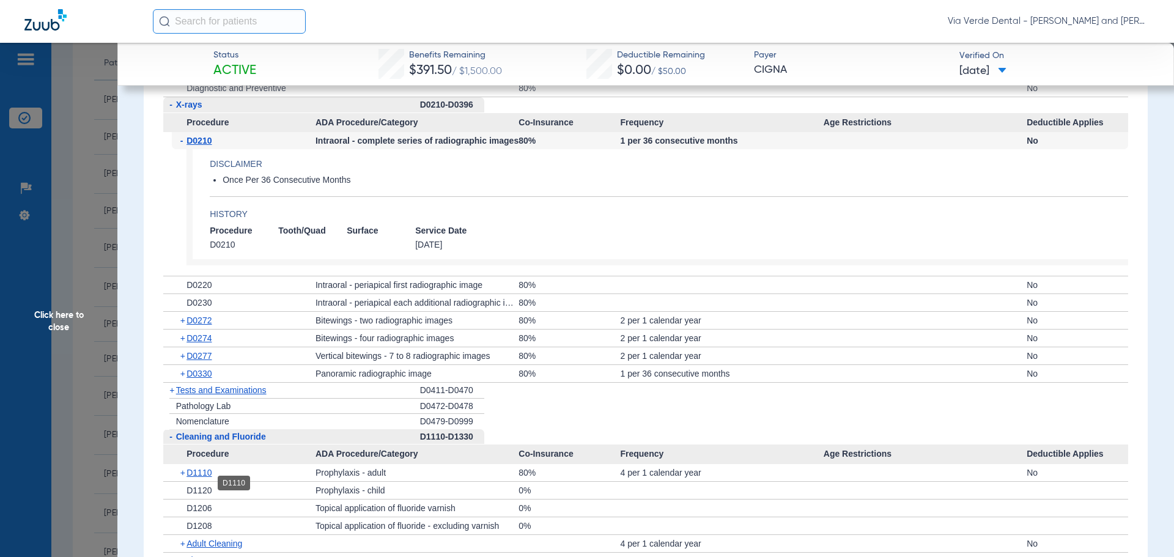
click at [191, 478] on span "D1110" at bounding box center [199, 473] width 25 height 10
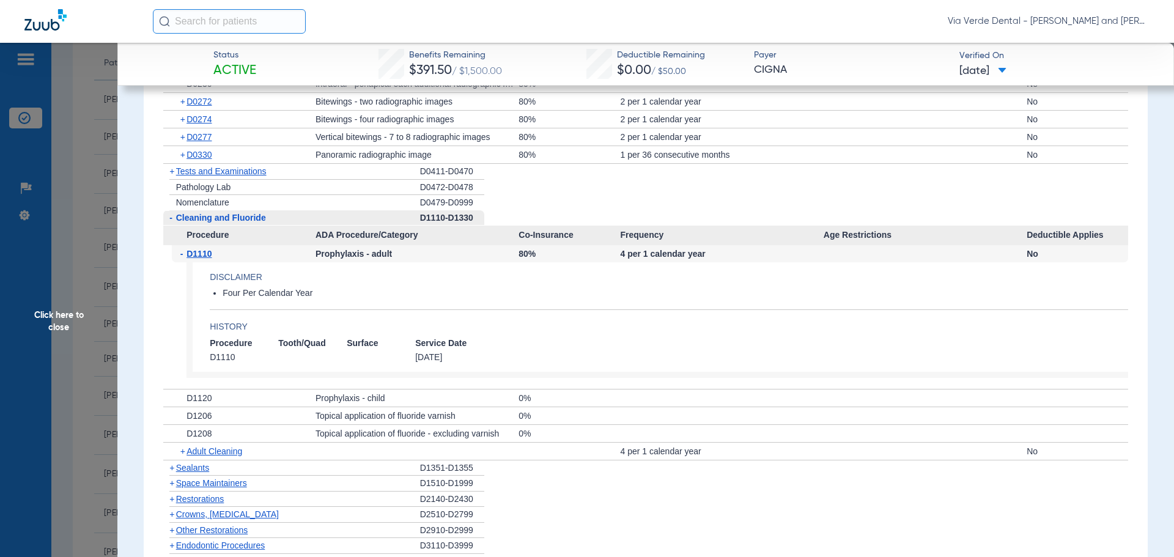
scroll to position [1590, 0]
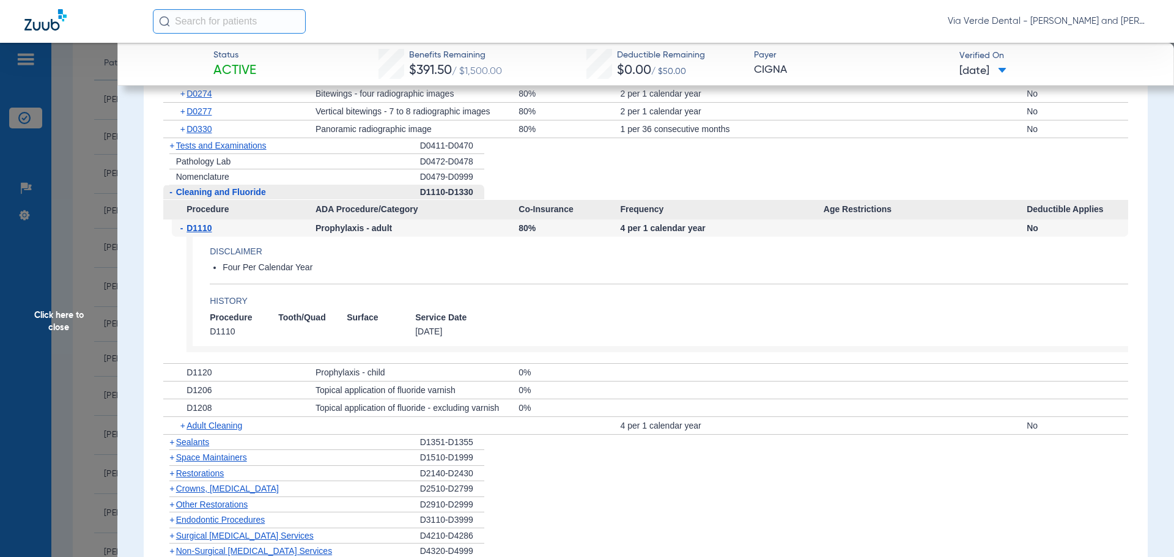
click at [191, 447] on span "Sealants" at bounding box center [192, 442] width 33 height 10
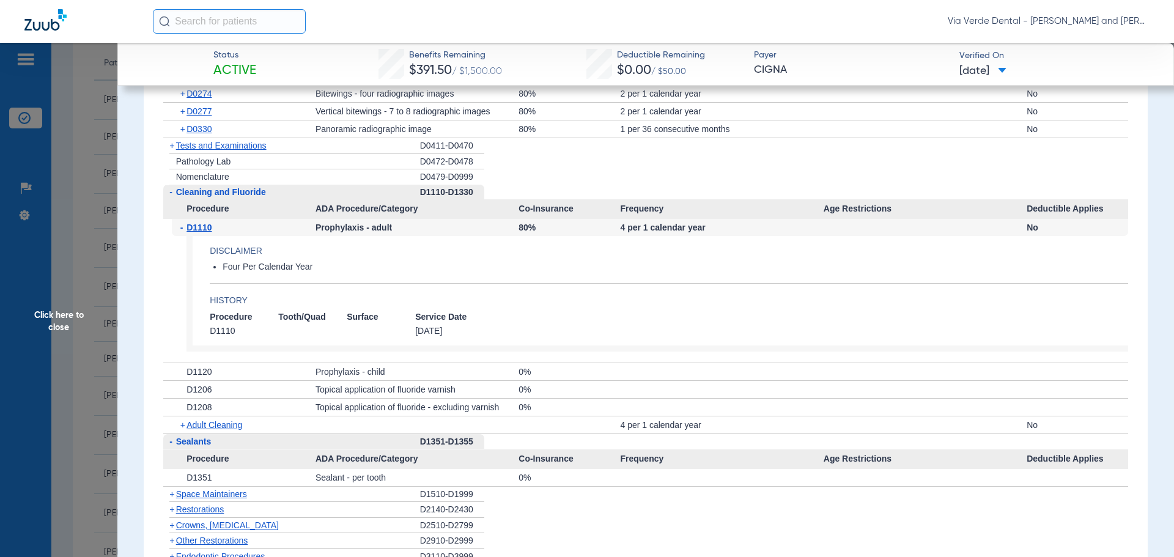
scroll to position [1835, 0]
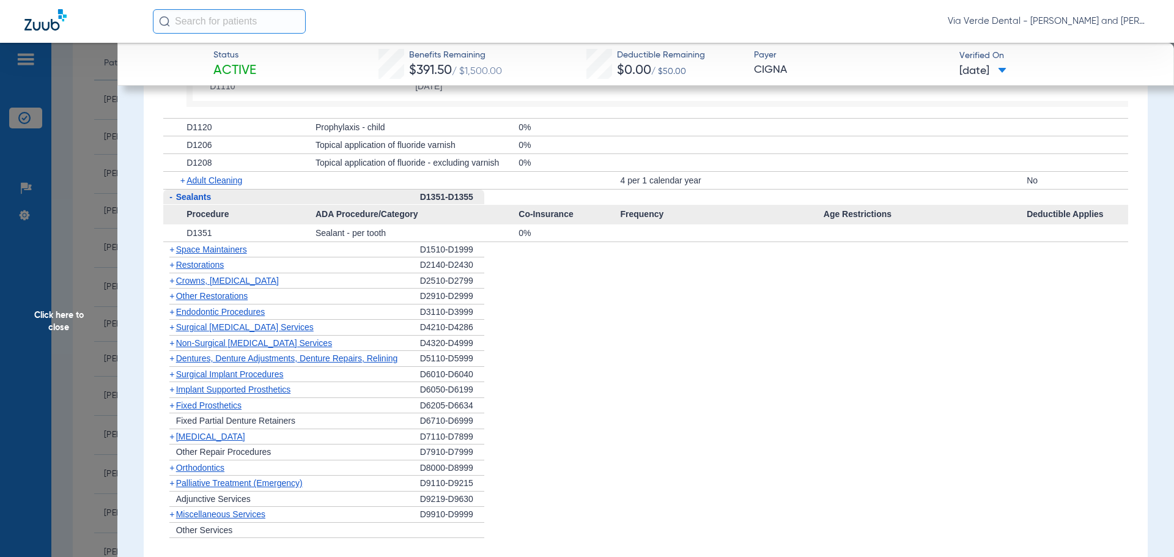
click at [190, 332] on span "Surgical [MEDICAL_DATA] Services" at bounding box center [245, 327] width 138 height 10
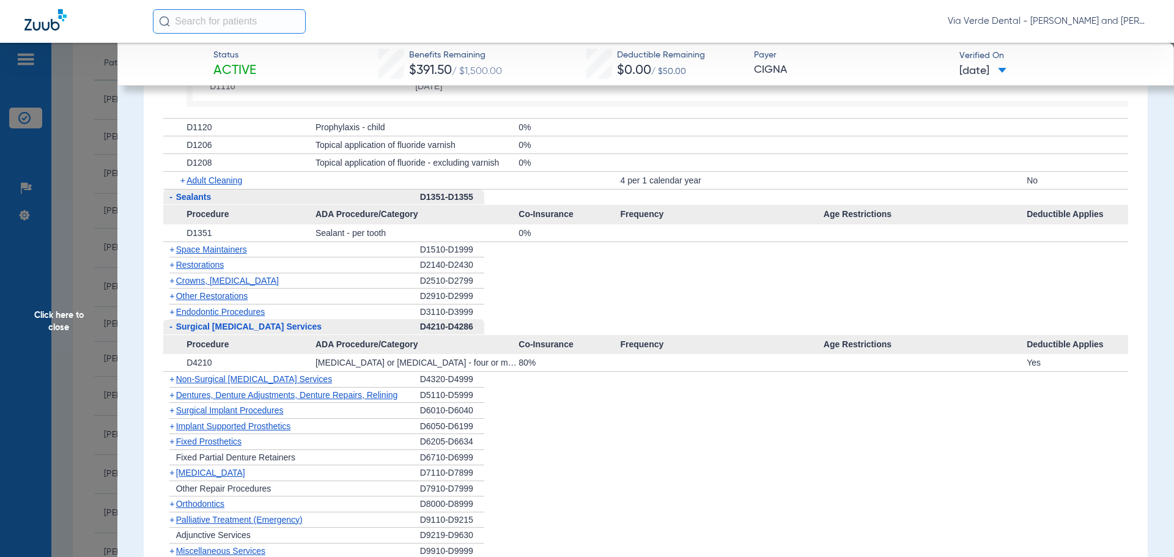
click at [196, 384] on span "Non-Surgical [MEDICAL_DATA] Services" at bounding box center [254, 379] width 156 height 10
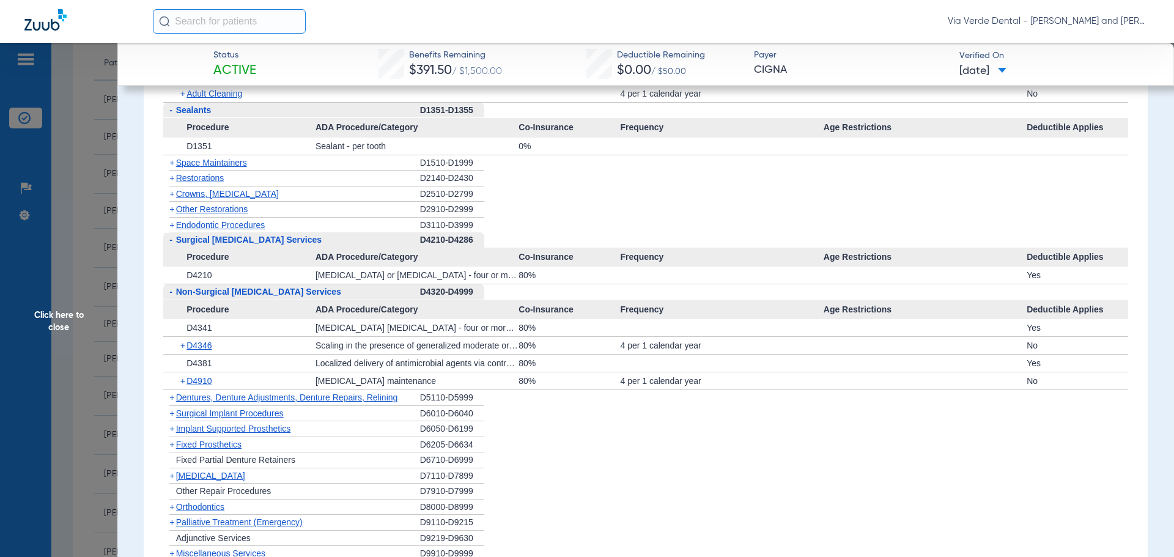
scroll to position [1957, 0]
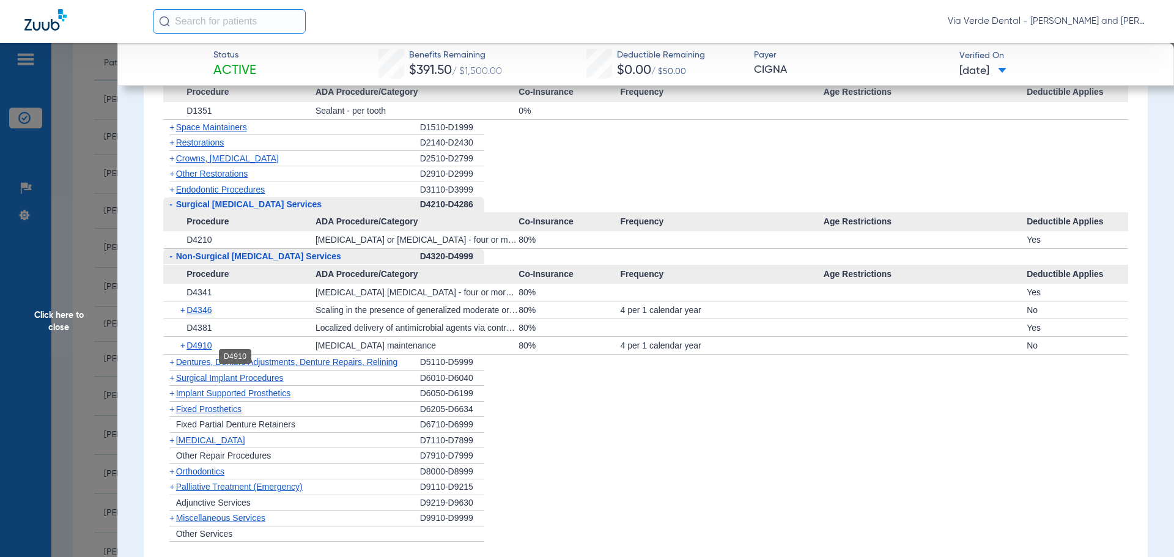
click at [199, 350] on span "D4910" at bounding box center [199, 346] width 25 height 10
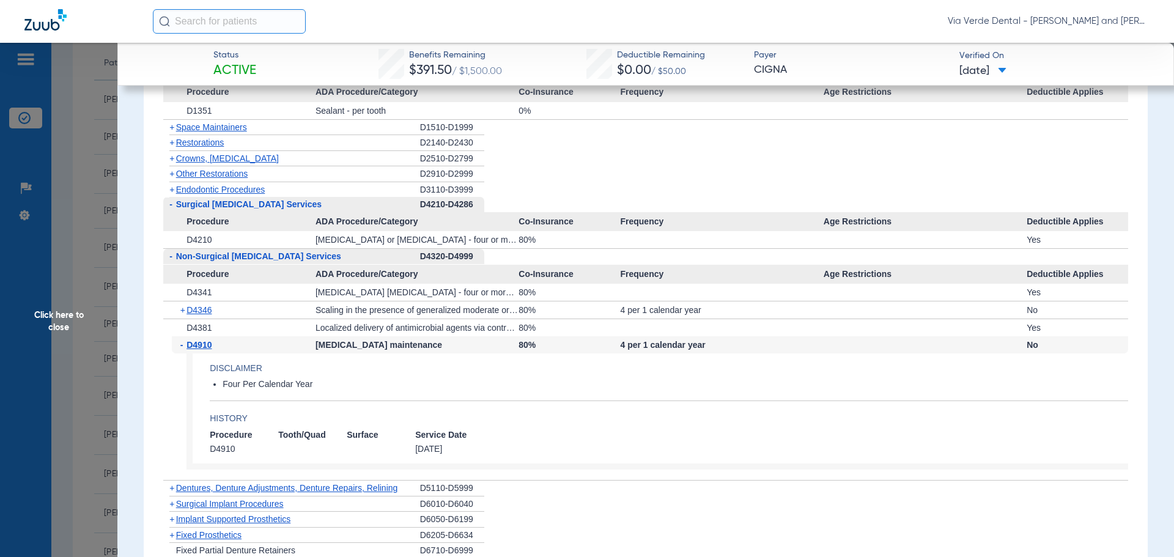
click at [81, 270] on span "Click here to close" at bounding box center [58, 321] width 117 height 557
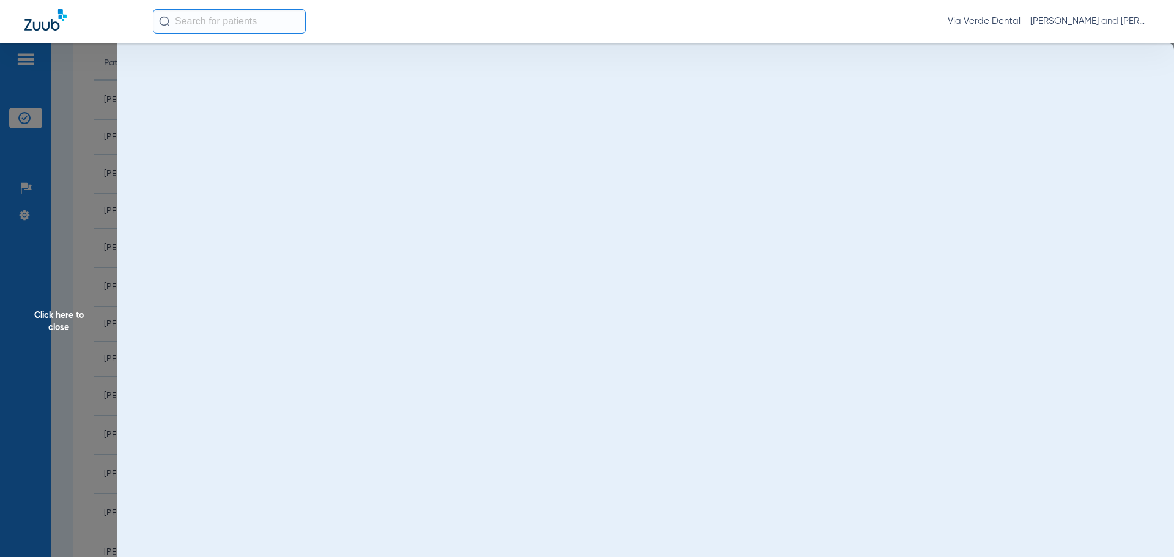
scroll to position [0, 0]
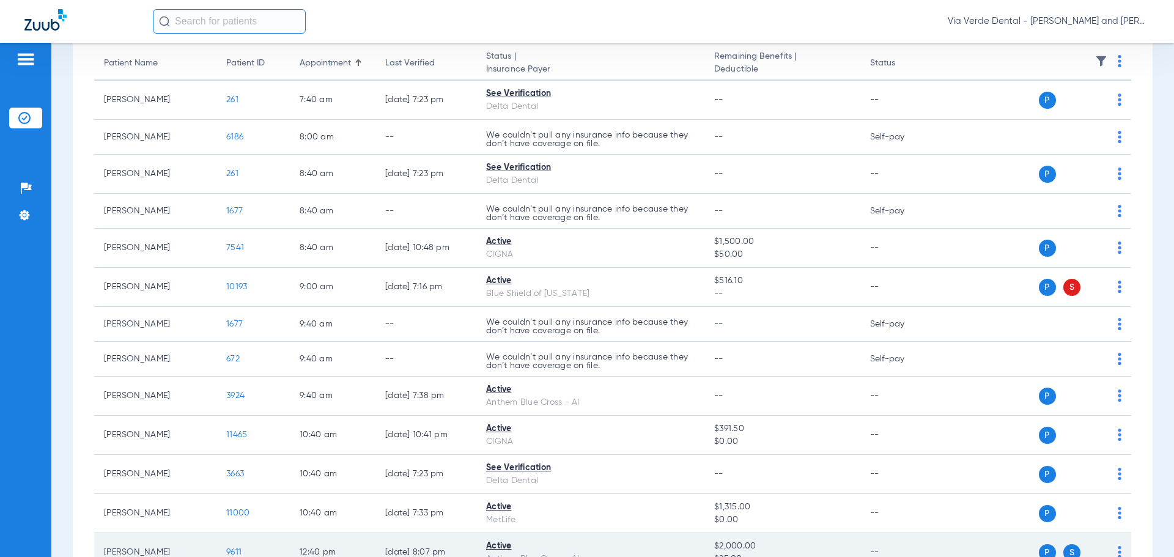
click at [229, 555] on span "9611" at bounding box center [233, 552] width 15 height 9
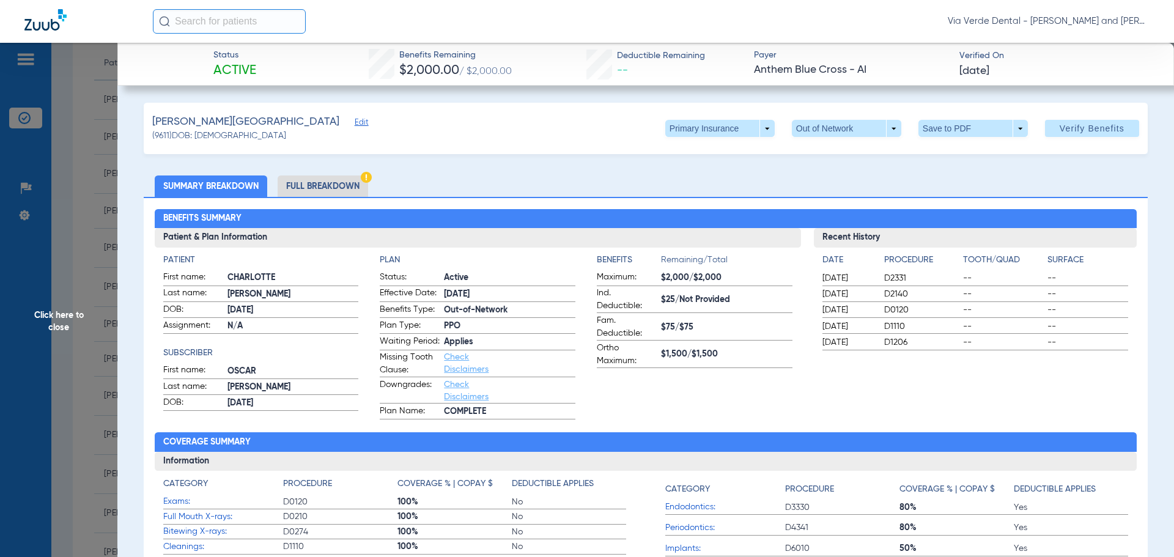
click at [346, 187] on li "Full Breakdown" at bounding box center [323, 186] width 91 height 21
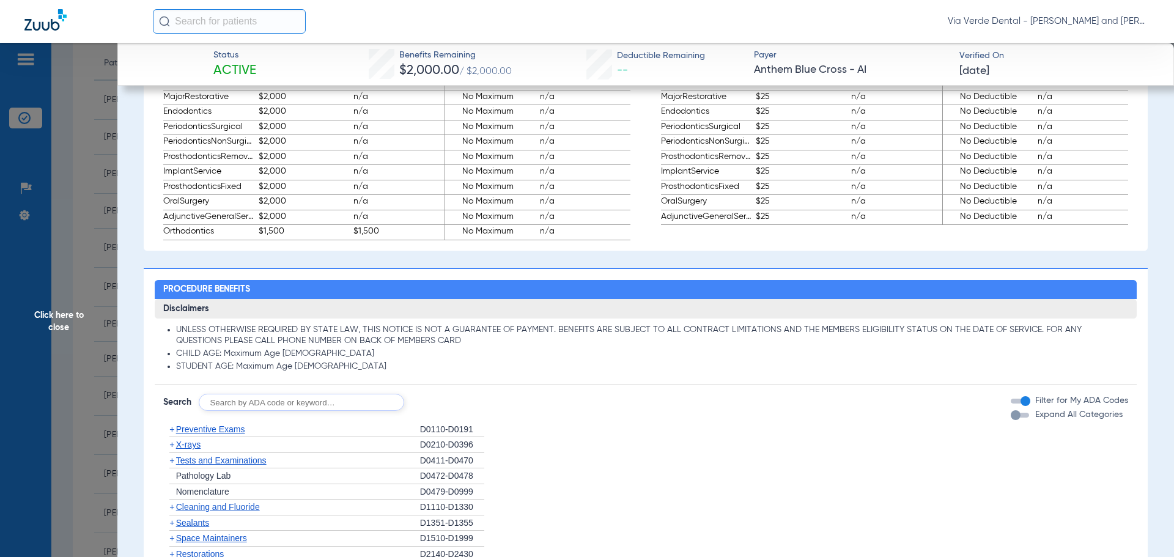
scroll to position [856, 0]
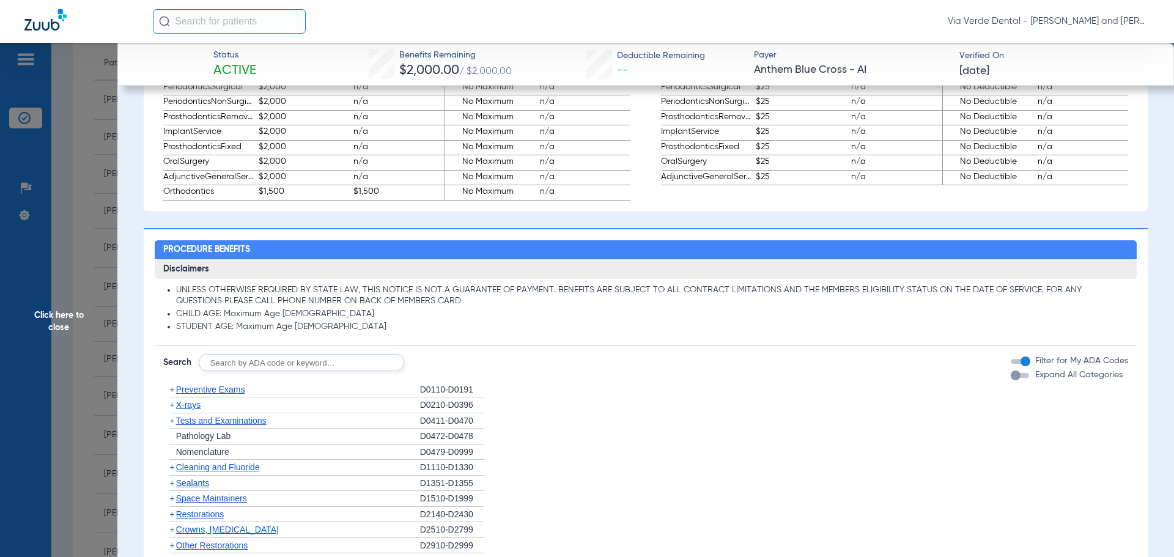
click at [181, 394] on span "Preventive Exams" at bounding box center [210, 390] width 69 height 10
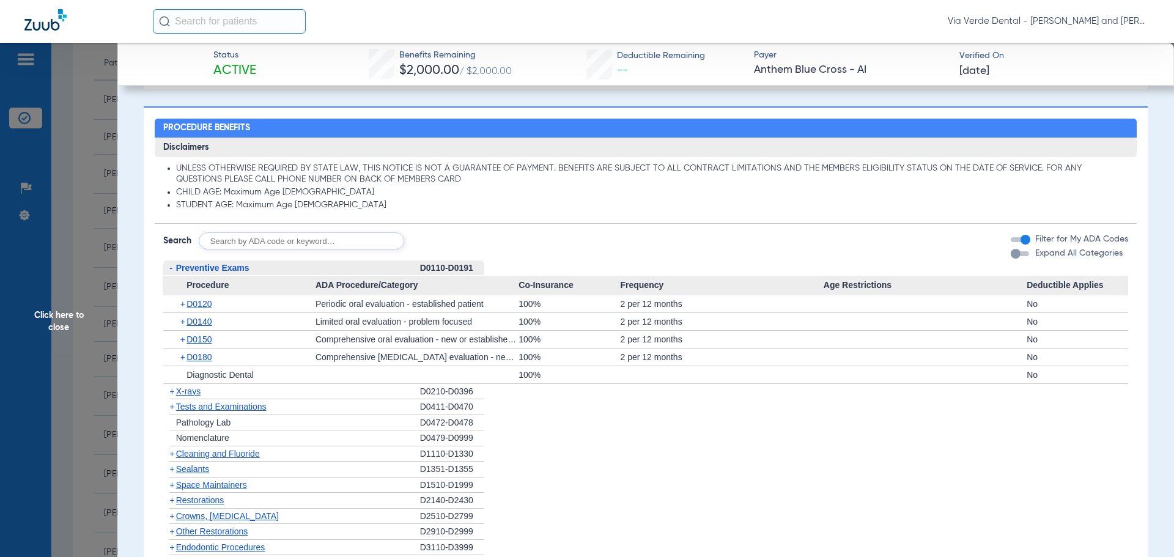
scroll to position [979, 0]
click at [184, 396] on span "X-rays" at bounding box center [188, 391] width 24 height 10
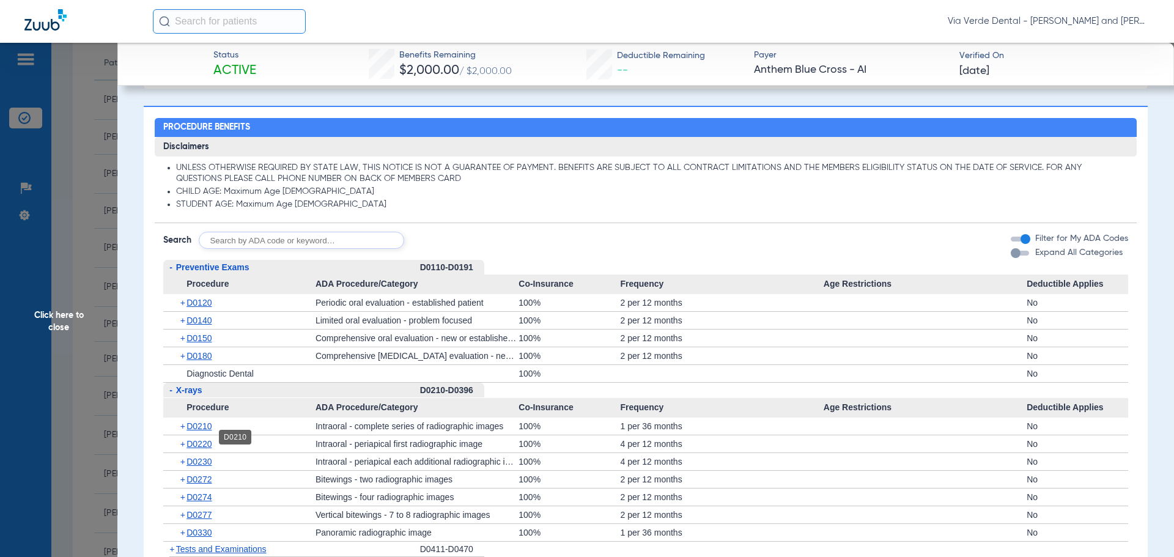
click at [192, 431] on span "D0210" at bounding box center [199, 426] width 25 height 10
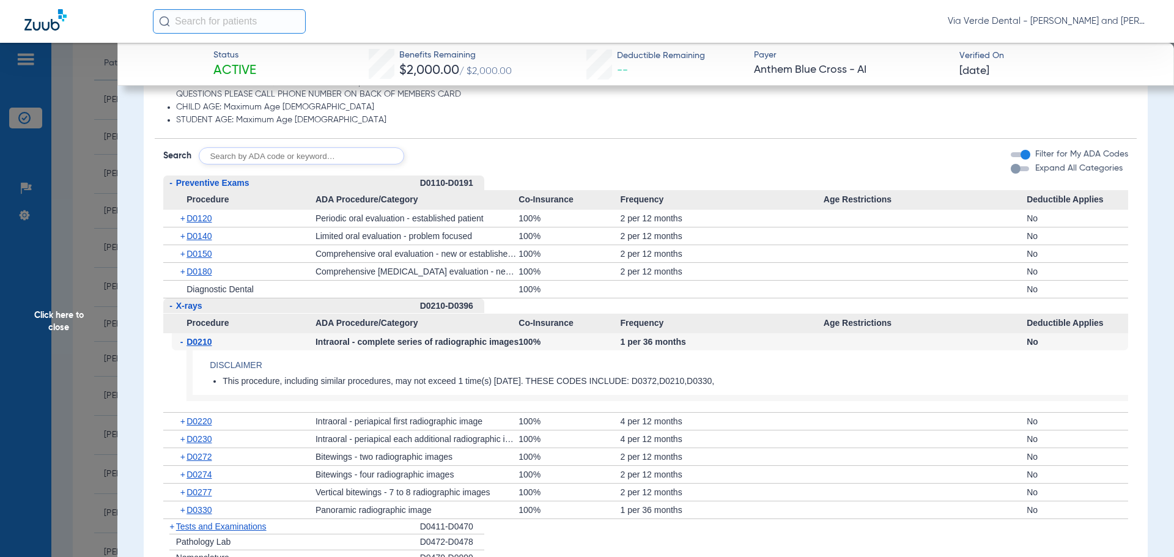
scroll to position [1223, 0]
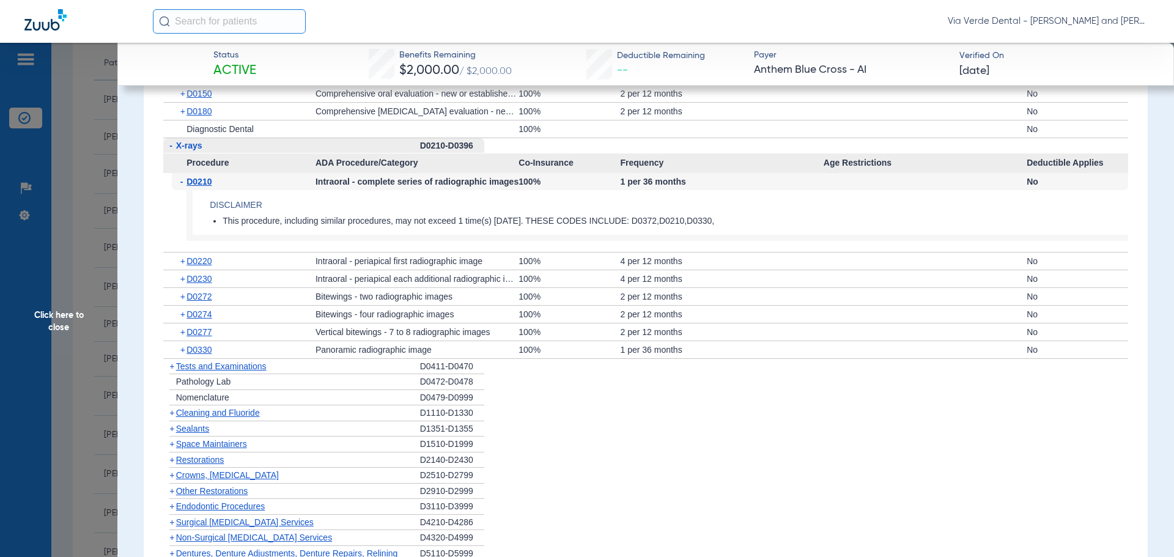
click at [193, 418] on span "Cleaning and Fluoride" at bounding box center [218, 413] width 84 height 10
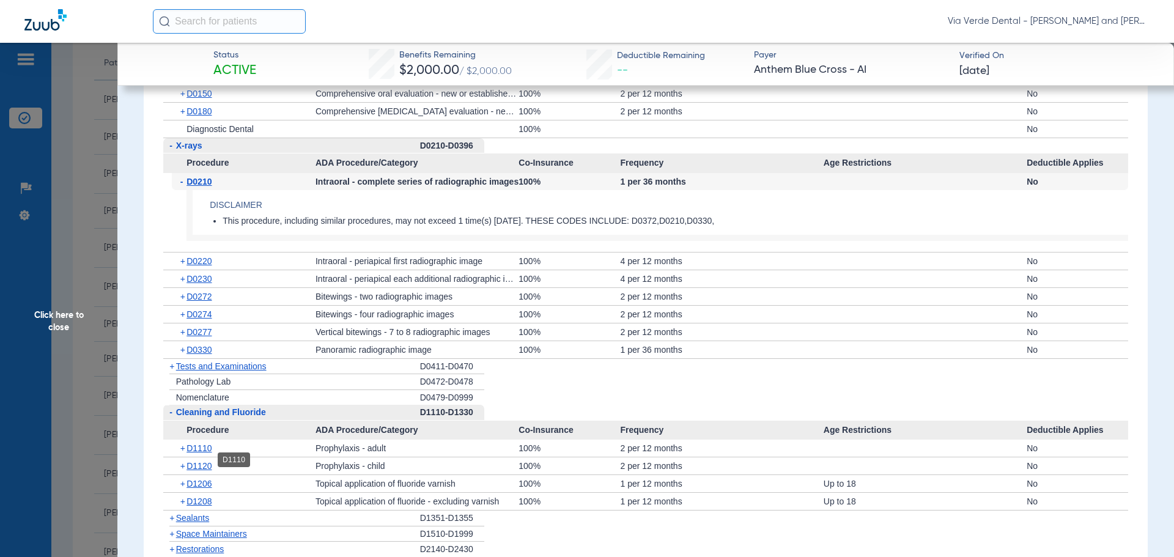
click at [200, 453] on span "D1110" at bounding box center [199, 448] width 25 height 10
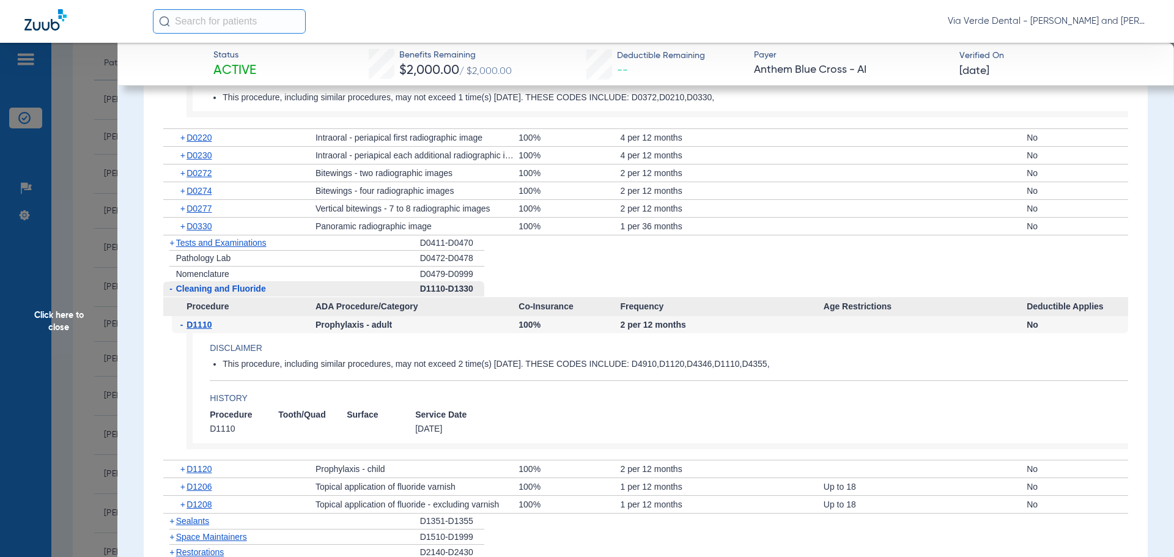
scroll to position [1407, 0]
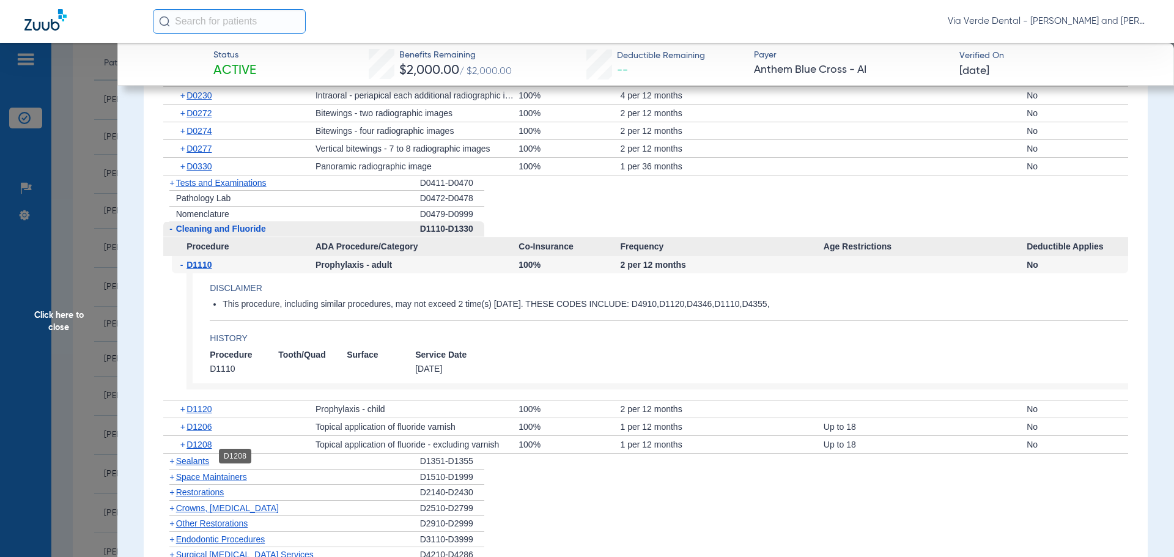
click at [205, 450] on span "D1208" at bounding box center [199, 445] width 25 height 10
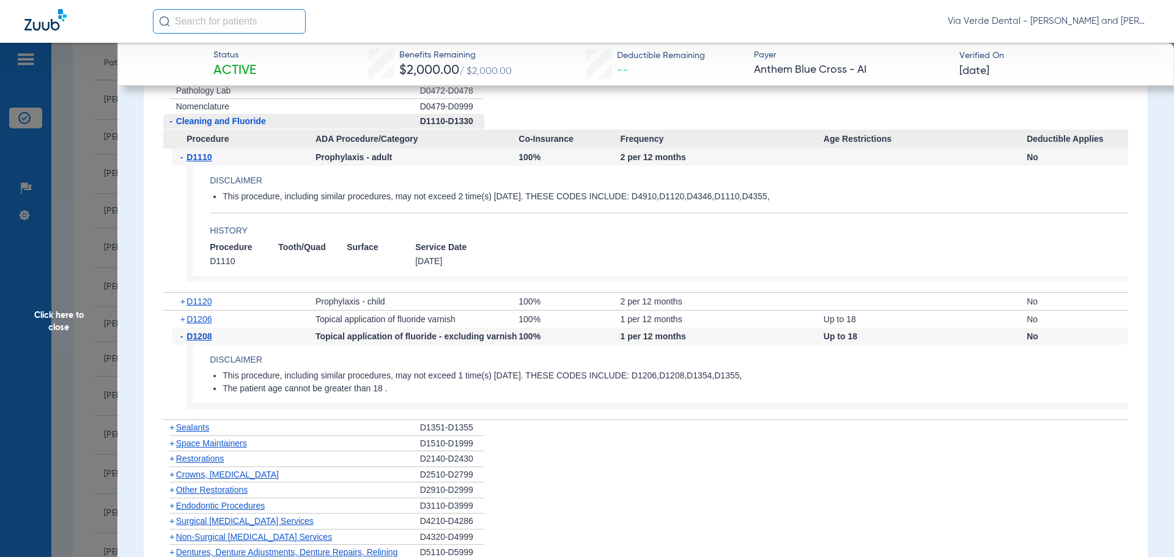
scroll to position [1651, 0]
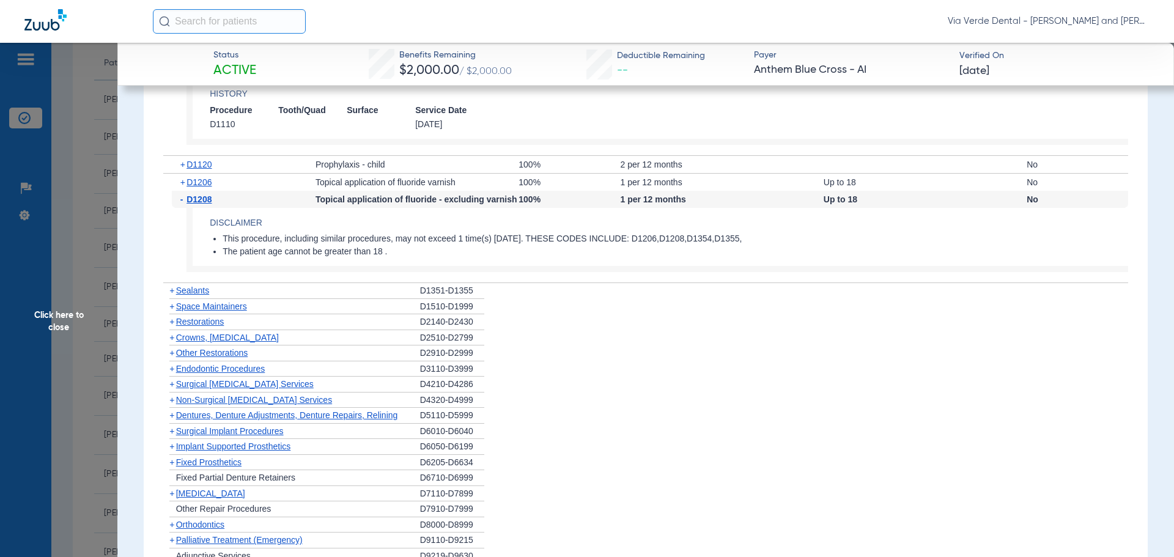
click at [214, 405] on span "Non-Surgical [MEDICAL_DATA] Services" at bounding box center [254, 400] width 156 height 10
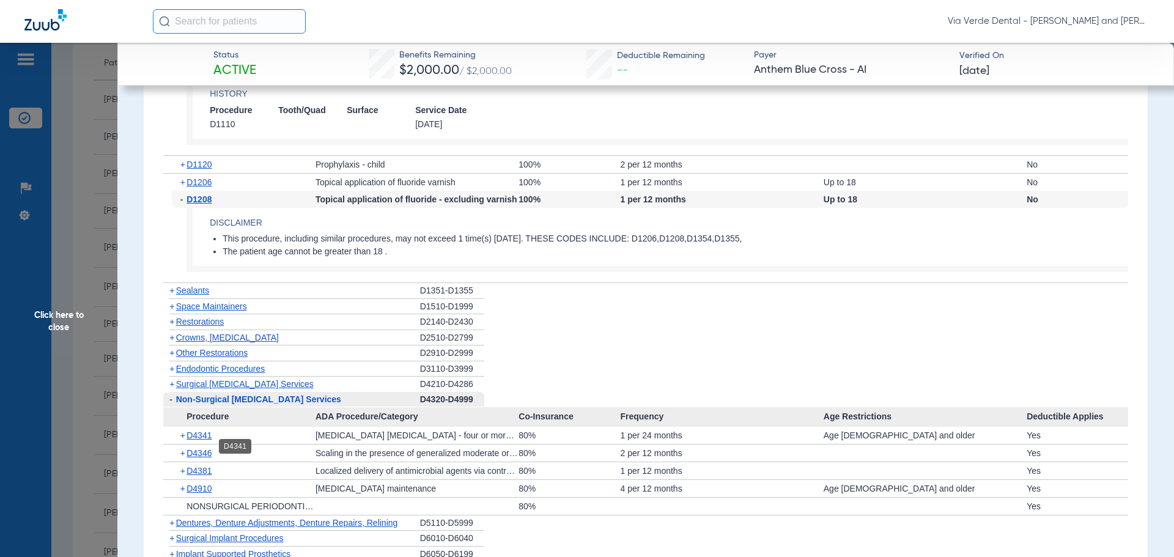
click at [201, 440] on span "D4341" at bounding box center [199, 436] width 25 height 10
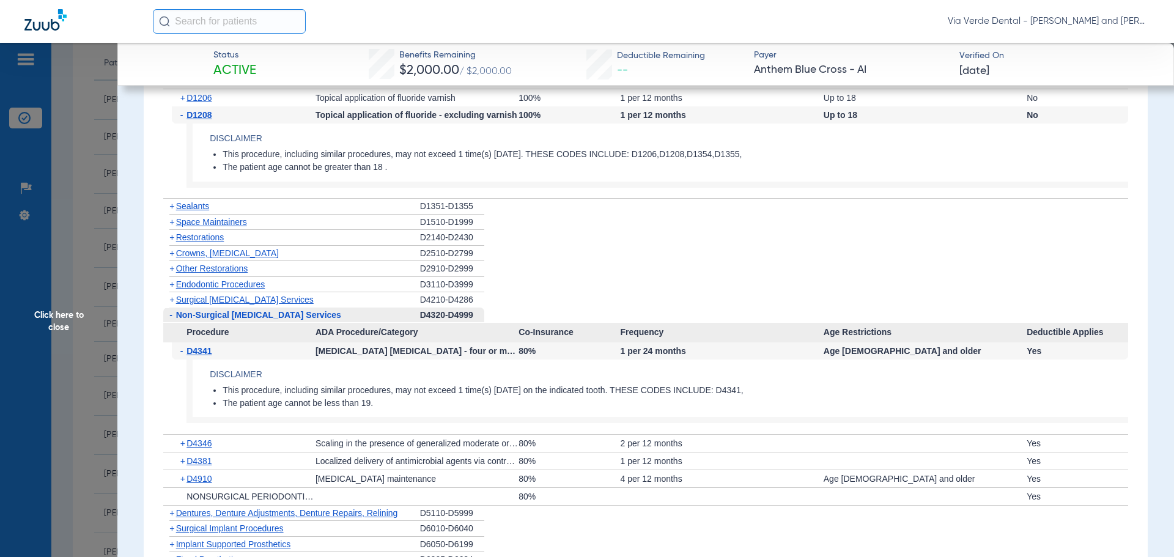
scroll to position [1835, 0]
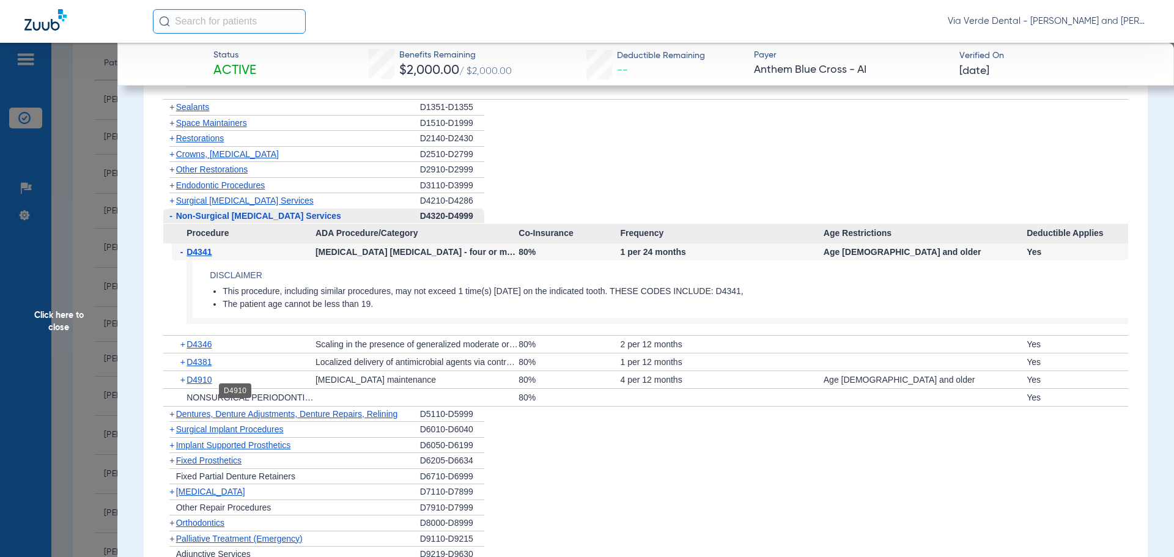
click at [196, 385] on span "D4910" at bounding box center [199, 380] width 25 height 10
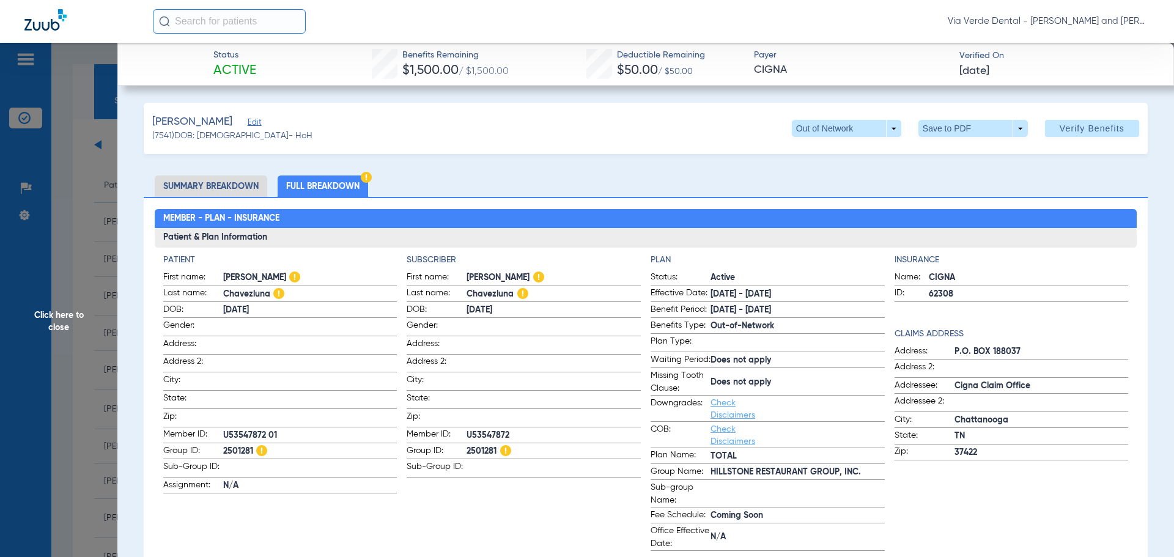
scroll to position [1712, 0]
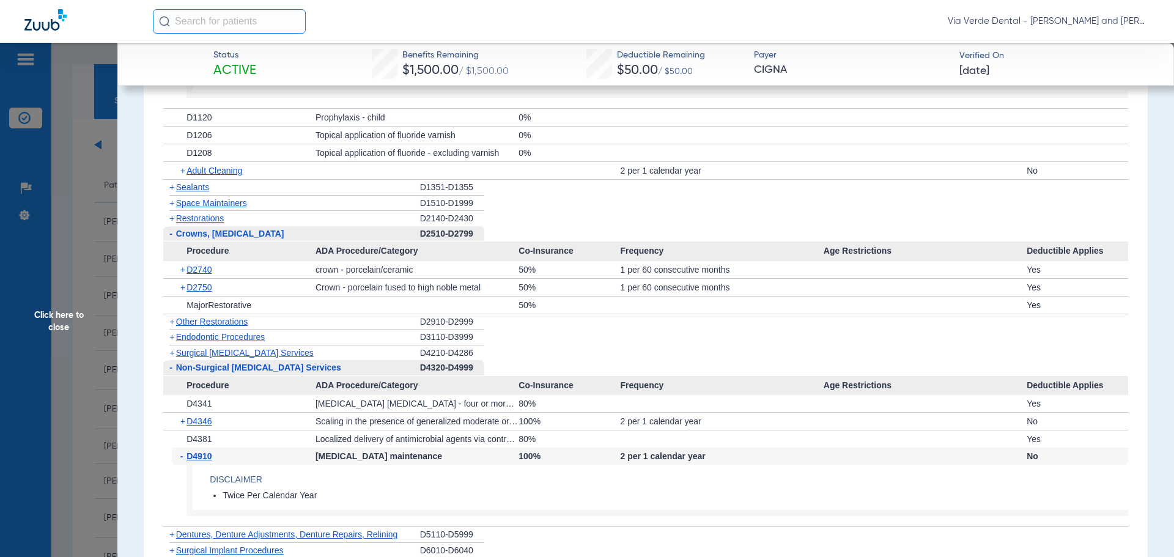
click at [69, 119] on span "Click here to close" at bounding box center [58, 321] width 117 height 557
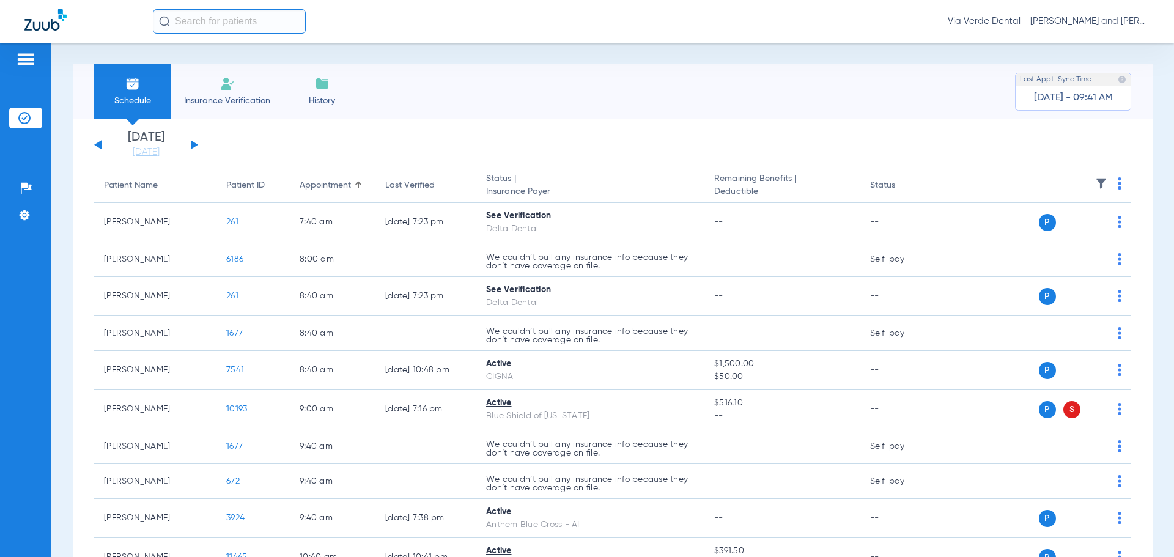
scroll to position [0, 0]
click at [65, 375] on div "Schedule Insurance Verification History Last Appt. Sync Time: [DATE] - 09:41 AM…" at bounding box center [612, 300] width 1123 height 514
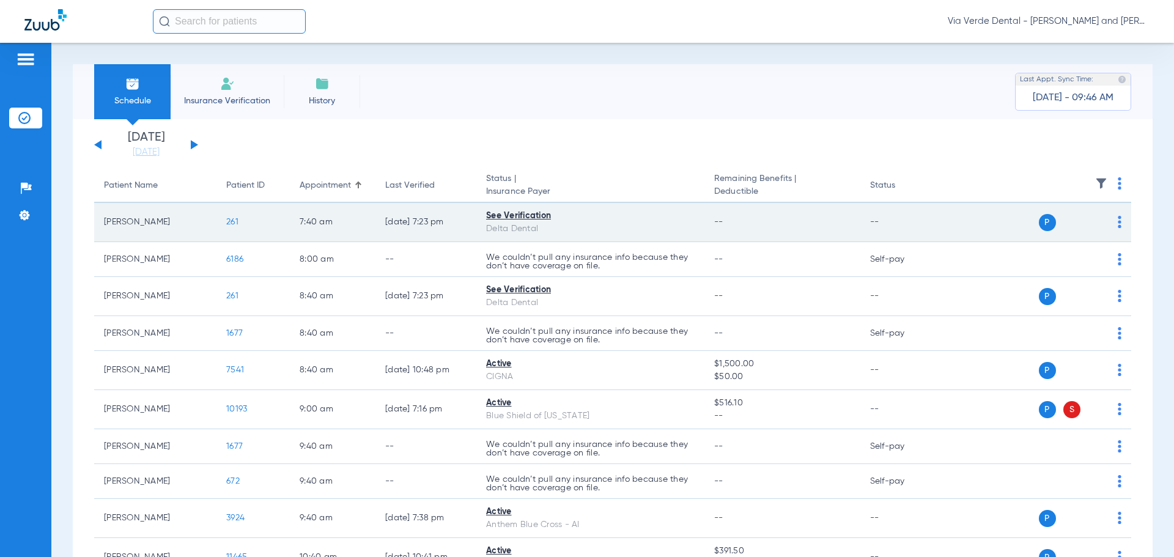
click at [232, 221] on span "261" at bounding box center [232, 222] width 12 height 9
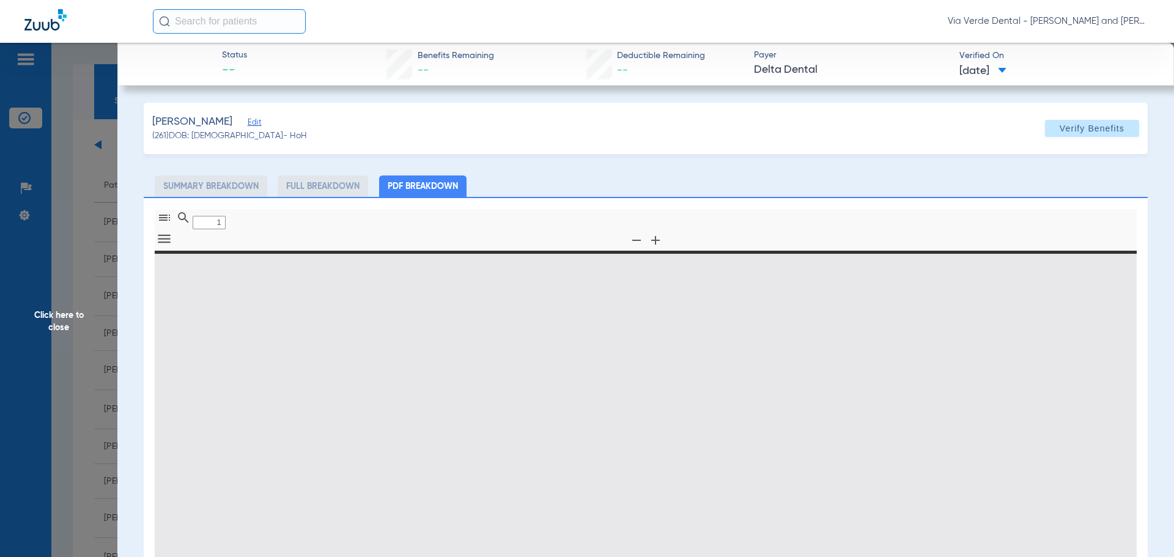
type input "0"
select select "page-width"
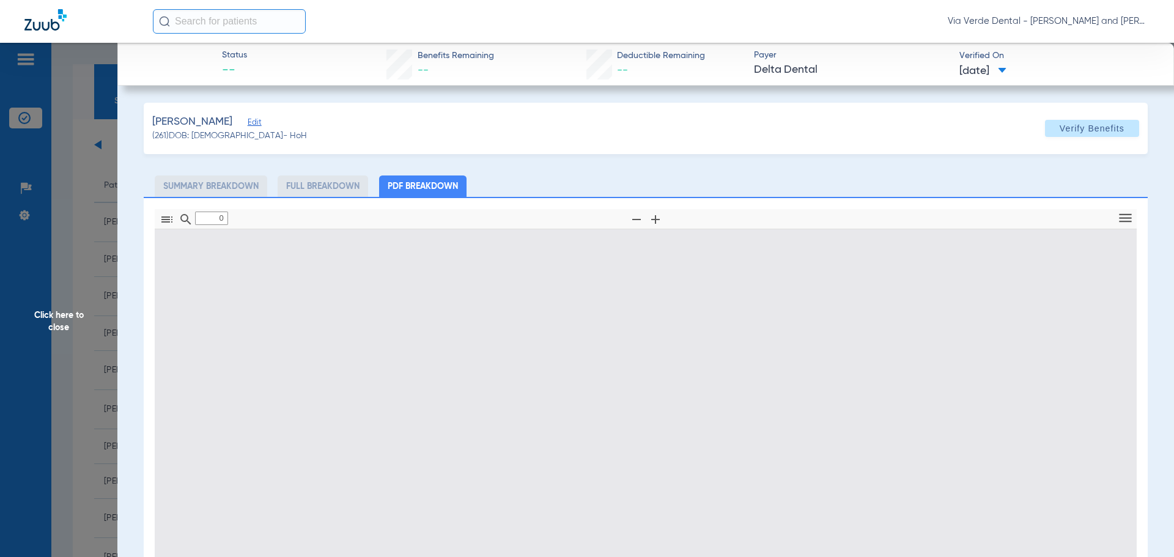
type input "1"
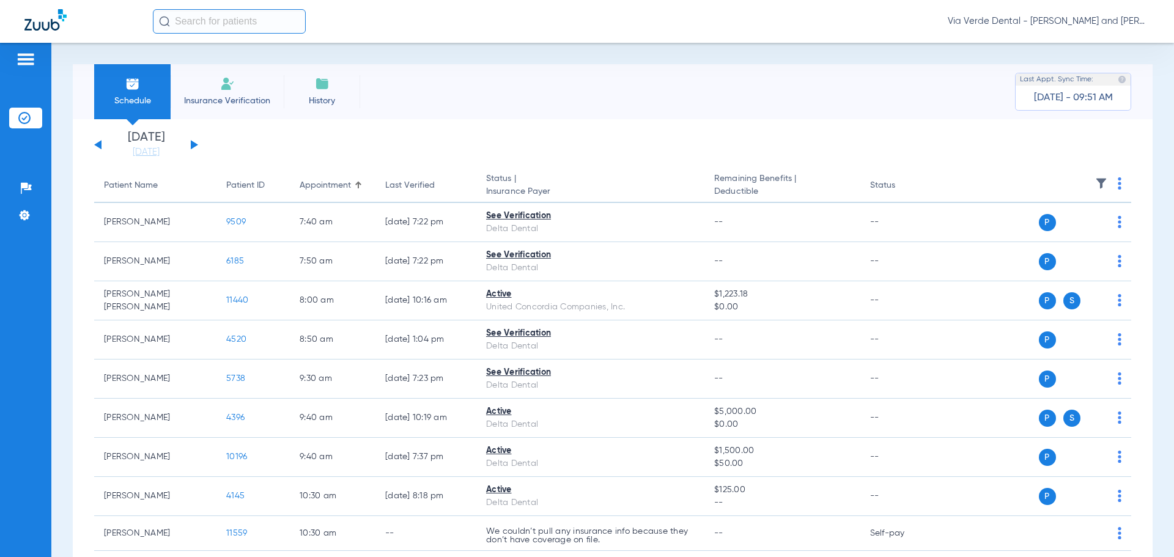
click at [194, 143] on button at bounding box center [194, 144] width 7 height 9
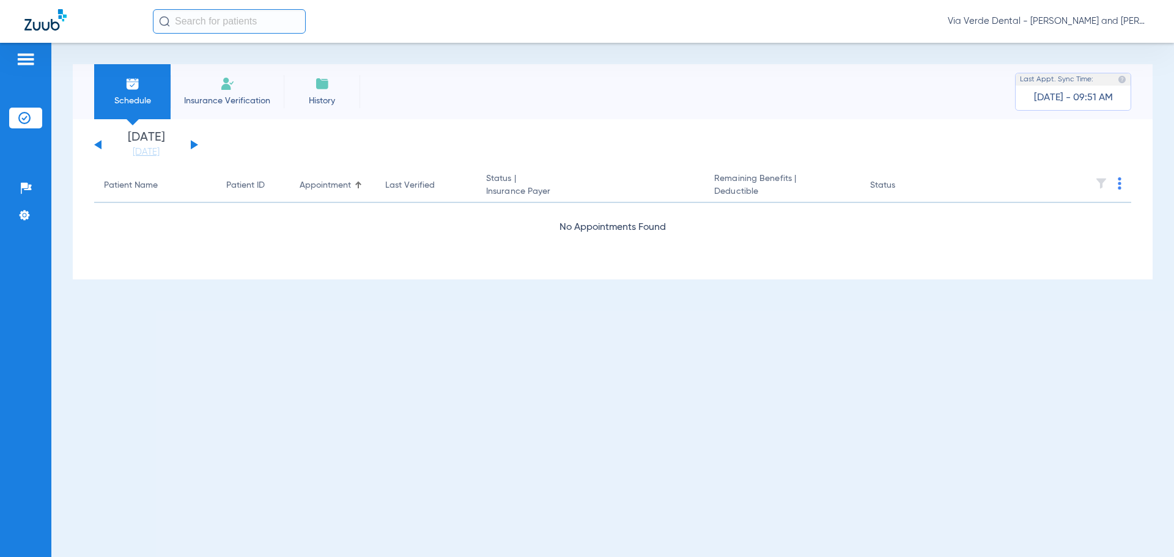
click at [194, 143] on button at bounding box center [194, 144] width 7 height 9
click at [194, 144] on button at bounding box center [194, 144] width 7 height 9
click at [194, 146] on button at bounding box center [194, 144] width 7 height 9
click at [194, 147] on button at bounding box center [194, 144] width 7 height 9
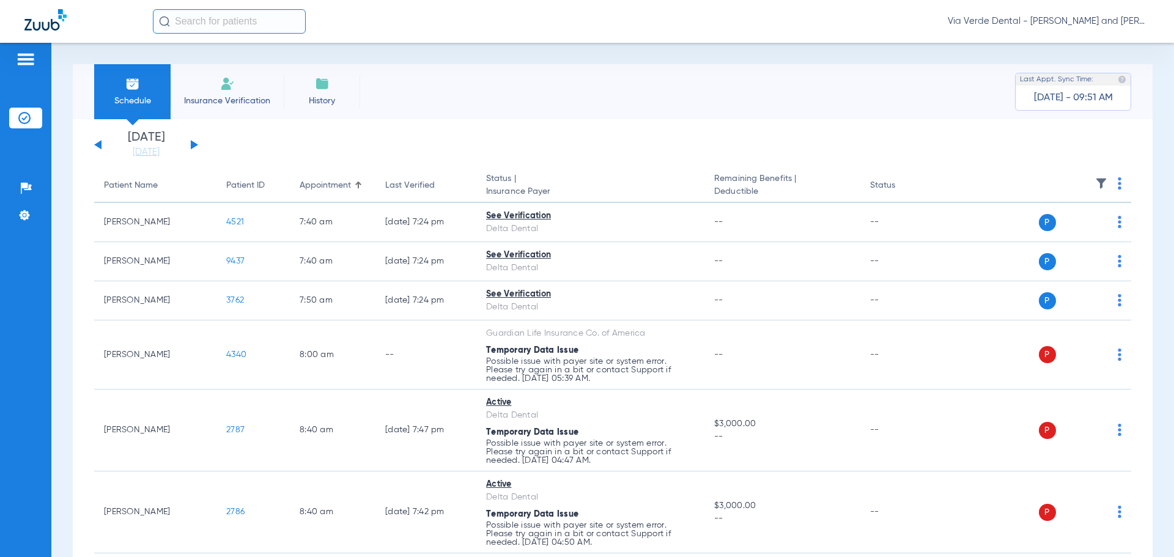
drag, startPoint x: 95, startPoint y: 144, endPoint x: 100, endPoint y: 149, distance: 7.4
click at [95, 144] on div "Wednesday 06-11-2025 Thursday 06-12-2025 Friday 06-13-2025 Saturday 06-14-2025 …" at bounding box center [146, 144] width 104 height 27
click at [99, 144] on button at bounding box center [97, 144] width 7 height 9
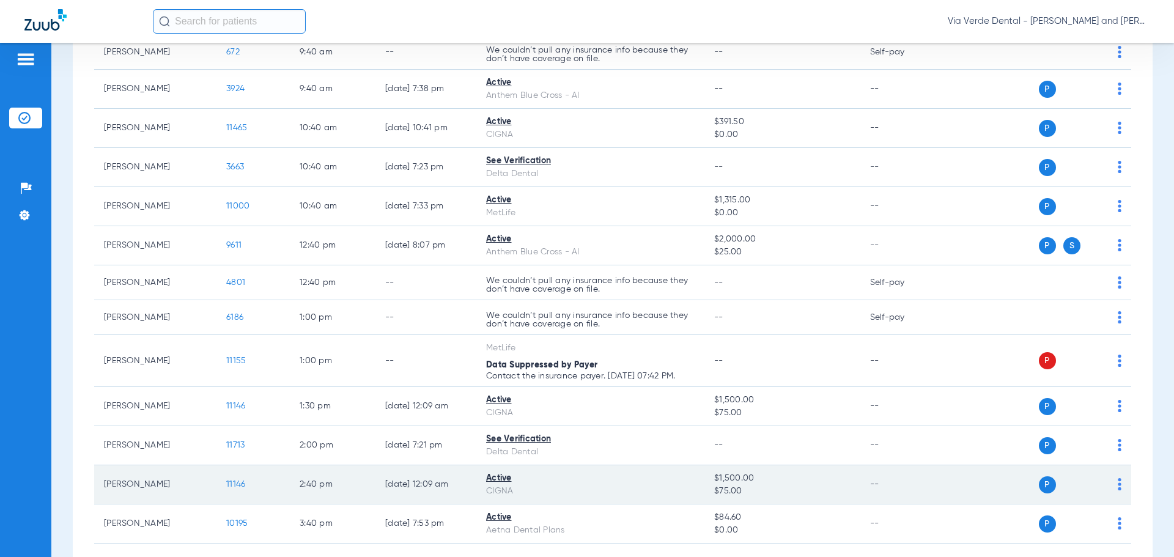
scroll to position [489, 0]
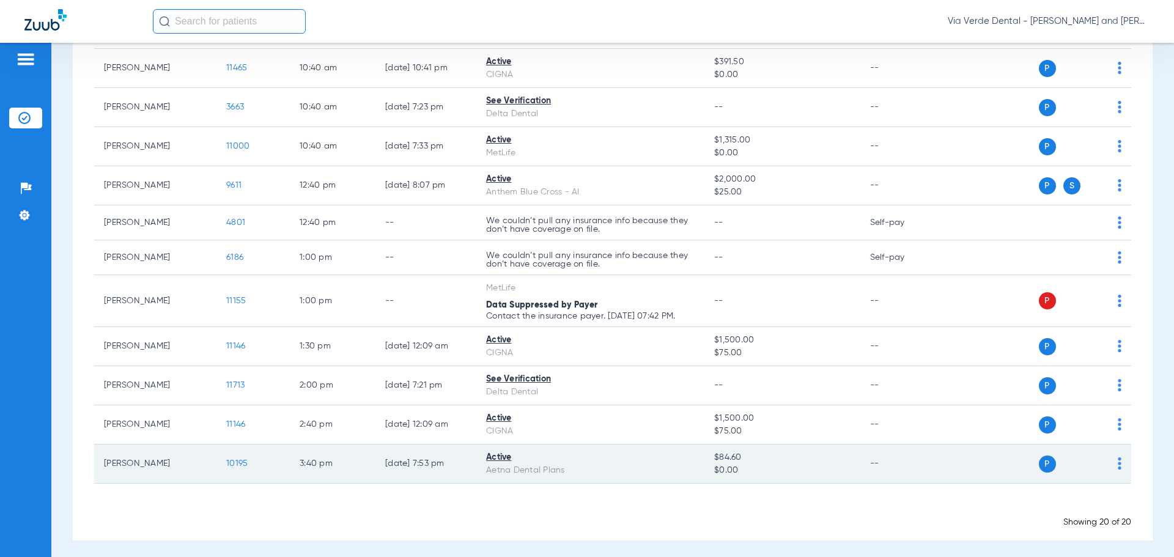
click at [234, 462] on span "10195" at bounding box center [236, 463] width 21 height 9
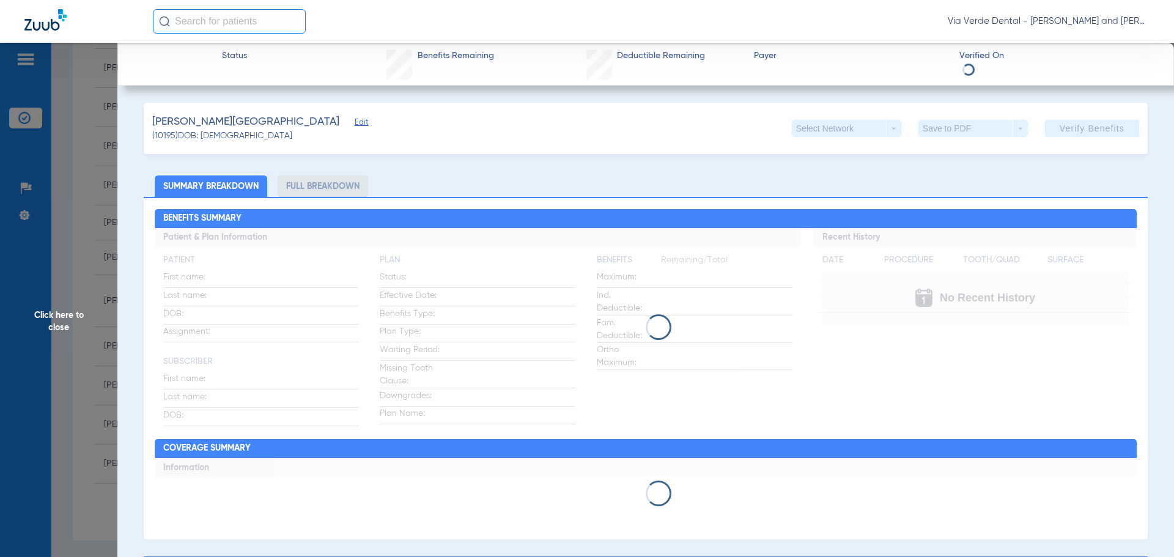
click at [332, 190] on li "Full Breakdown" at bounding box center [323, 186] width 91 height 21
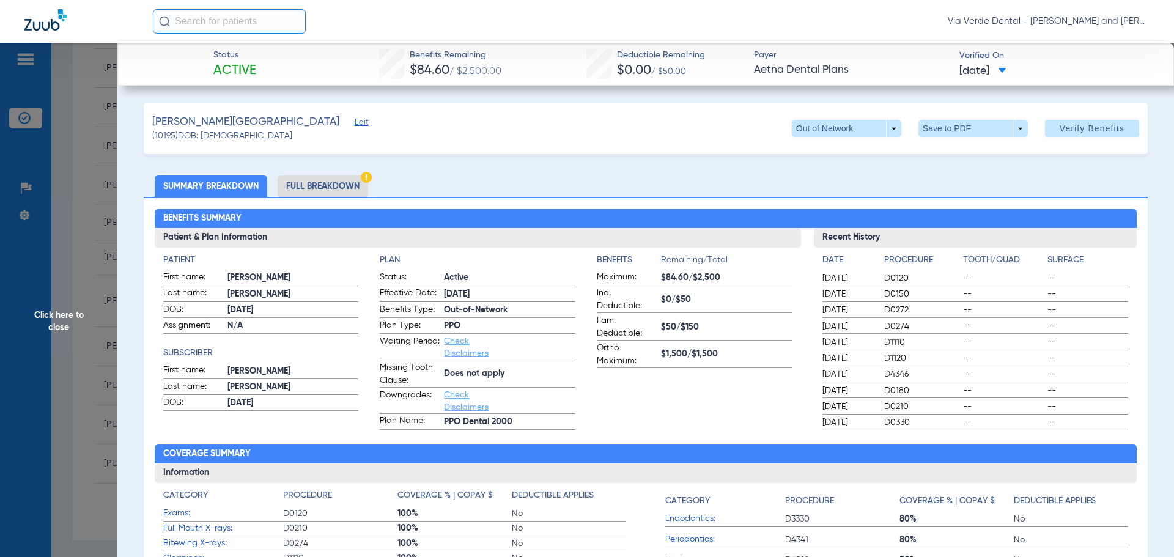
click at [328, 189] on li "Full Breakdown" at bounding box center [323, 186] width 91 height 21
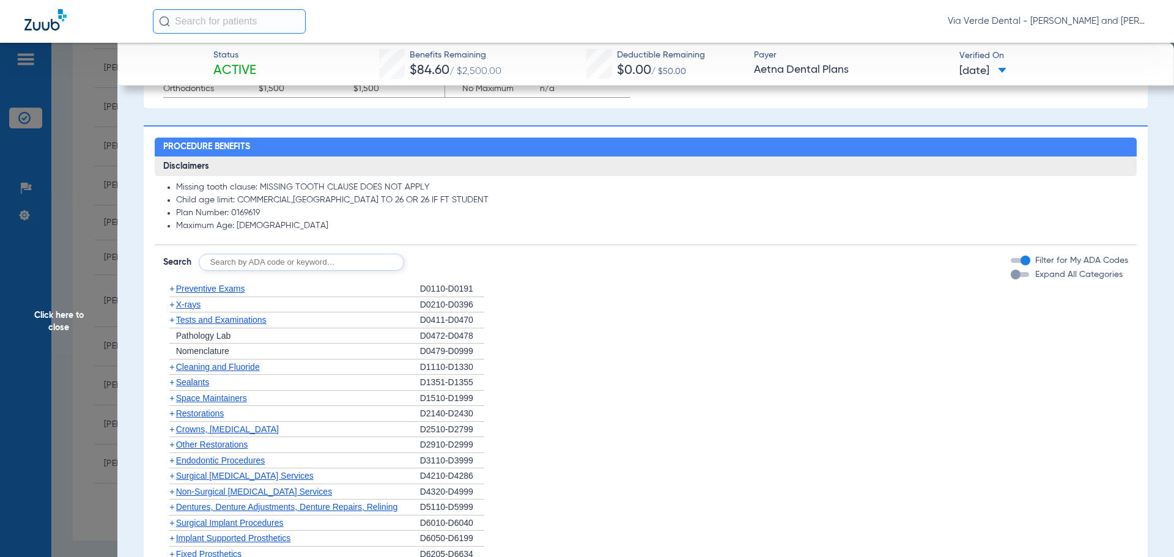
scroll to position [856, 0]
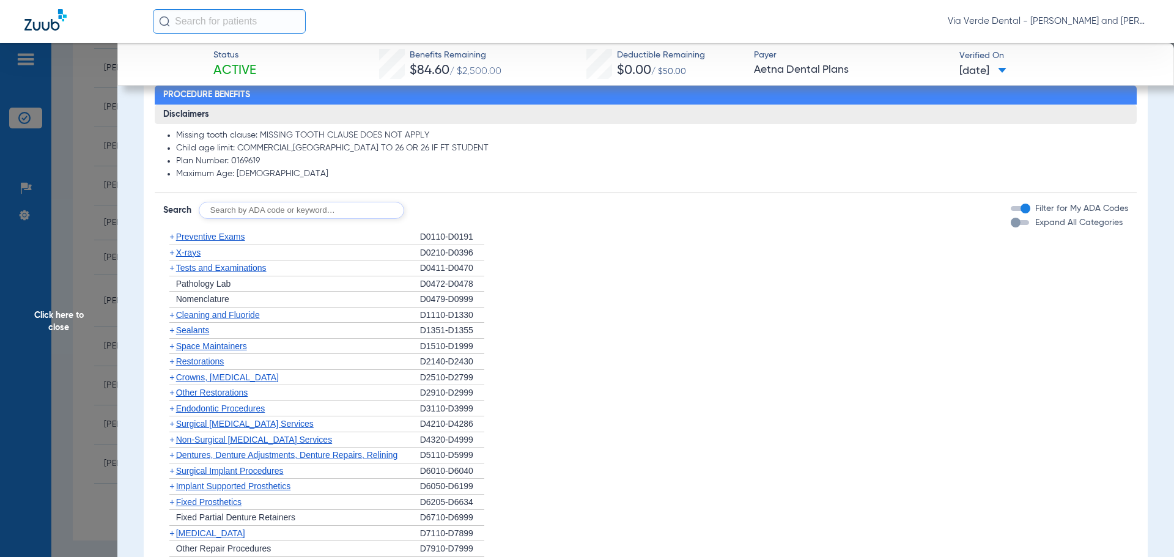
click at [201, 236] on span "Preventive Exams" at bounding box center [210, 237] width 69 height 10
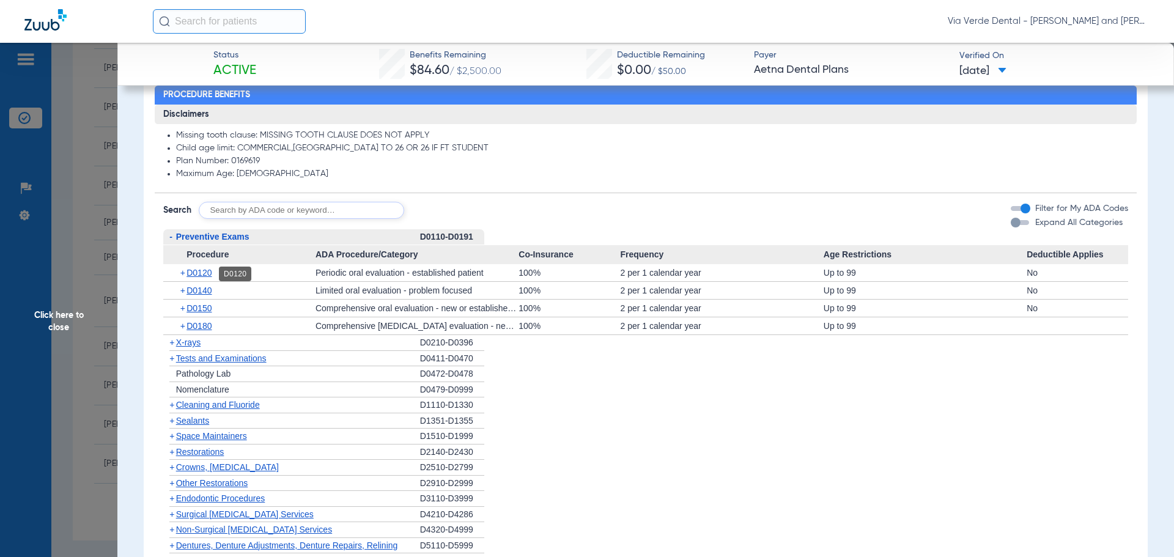
click at [198, 270] on span "D0120" at bounding box center [199, 273] width 25 height 10
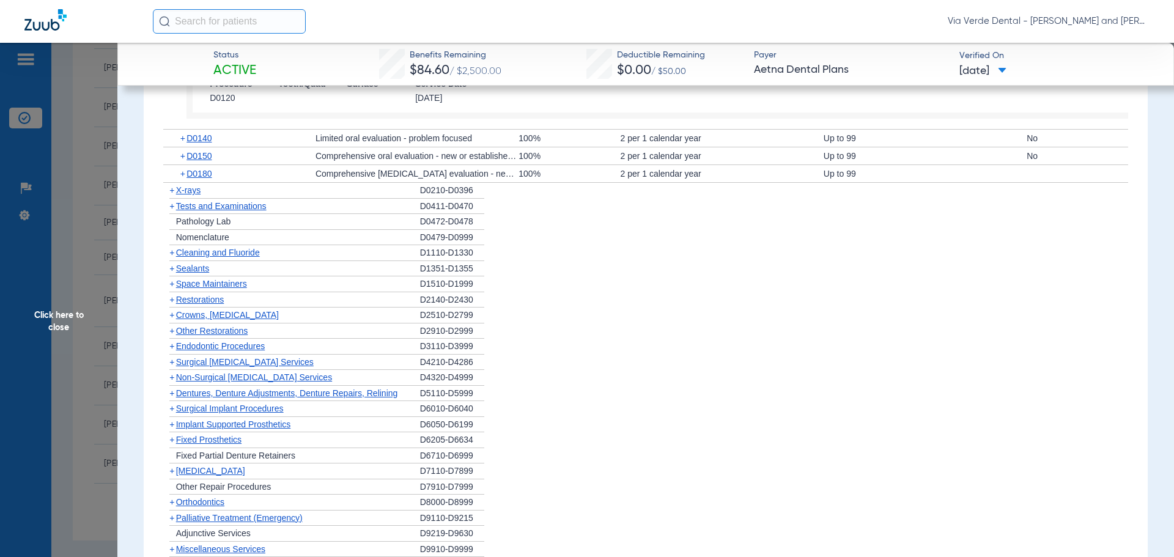
scroll to position [1162, 0]
click at [199, 191] on span "X-rays" at bounding box center [188, 189] width 24 height 10
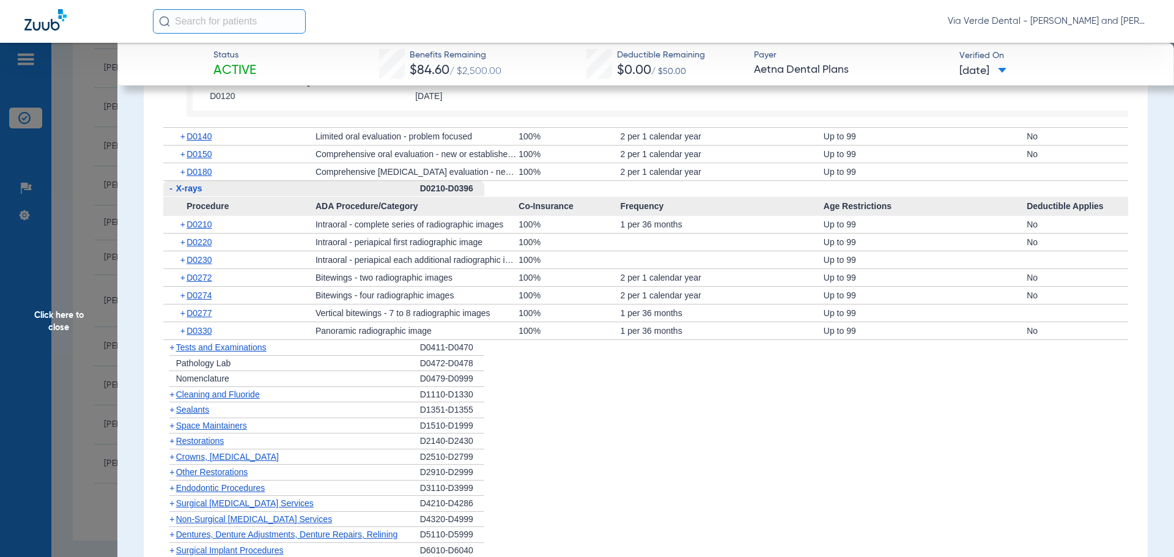
scroll to position [1161, 0]
click at [204, 226] on span "D0210" at bounding box center [199, 225] width 25 height 10
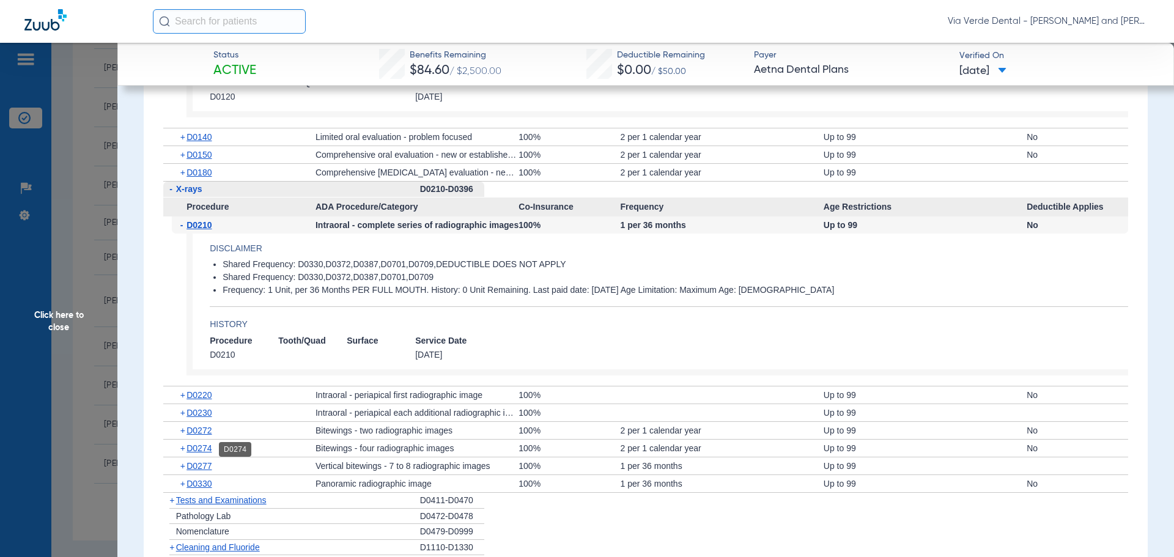
click at [195, 450] on span "D0274" at bounding box center [199, 448] width 25 height 10
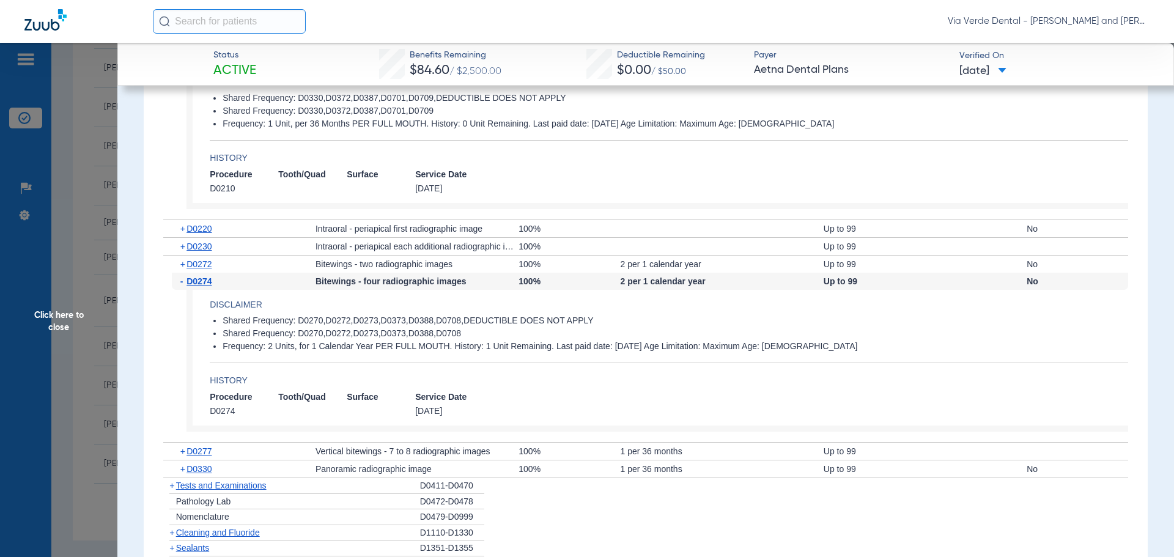
scroll to position [1406, 0]
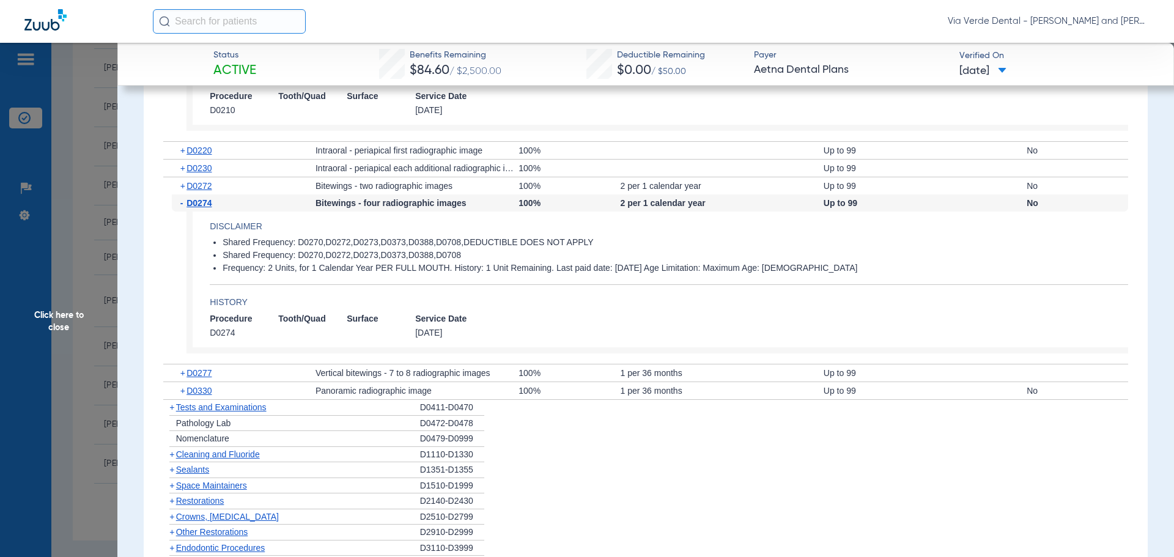
click at [207, 456] on span "Cleaning and Fluoride" at bounding box center [218, 455] width 84 height 10
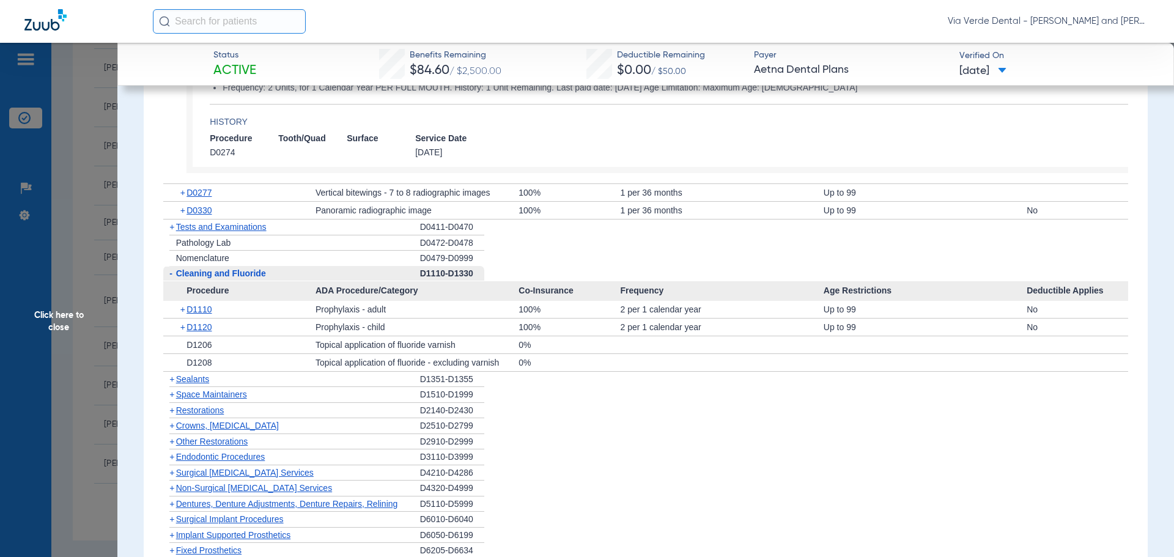
scroll to position [1590, 0]
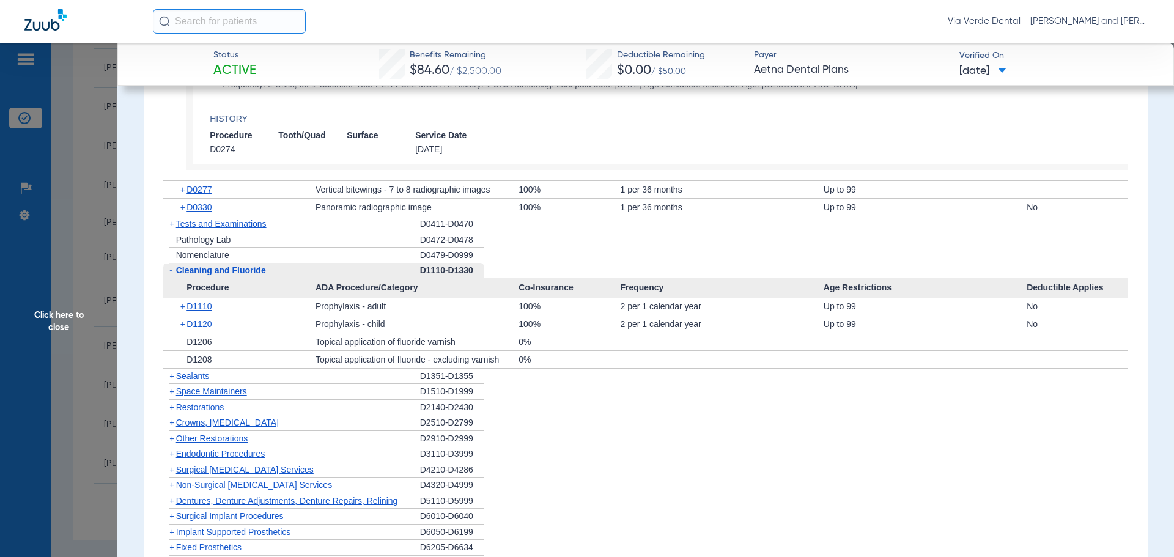
click at [194, 424] on span "Crowns, [MEDICAL_DATA]" at bounding box center [227, 423] width 103 height 10
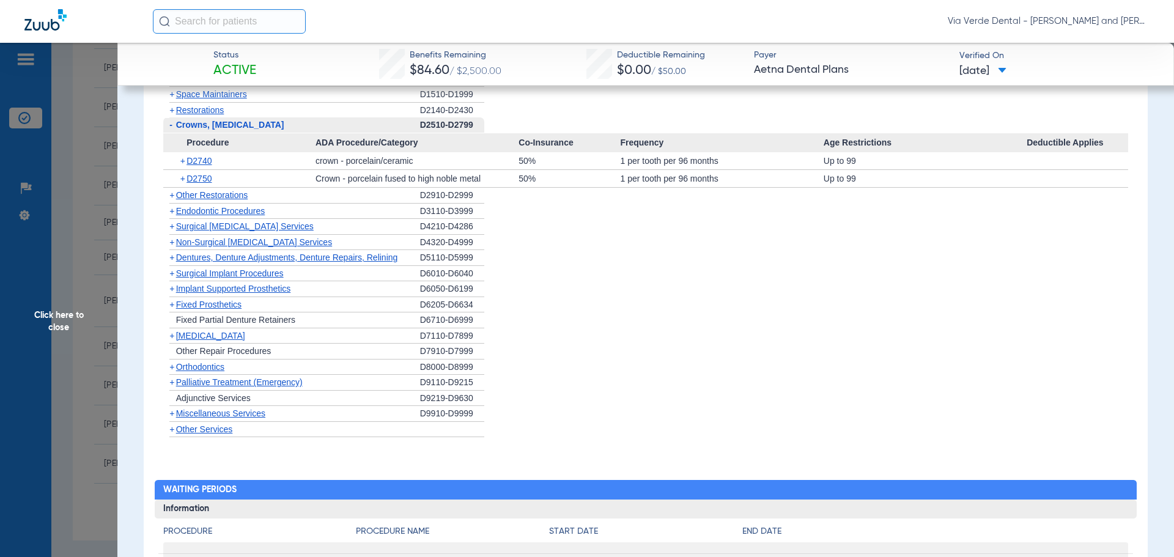
scroll to position [1895, 0]
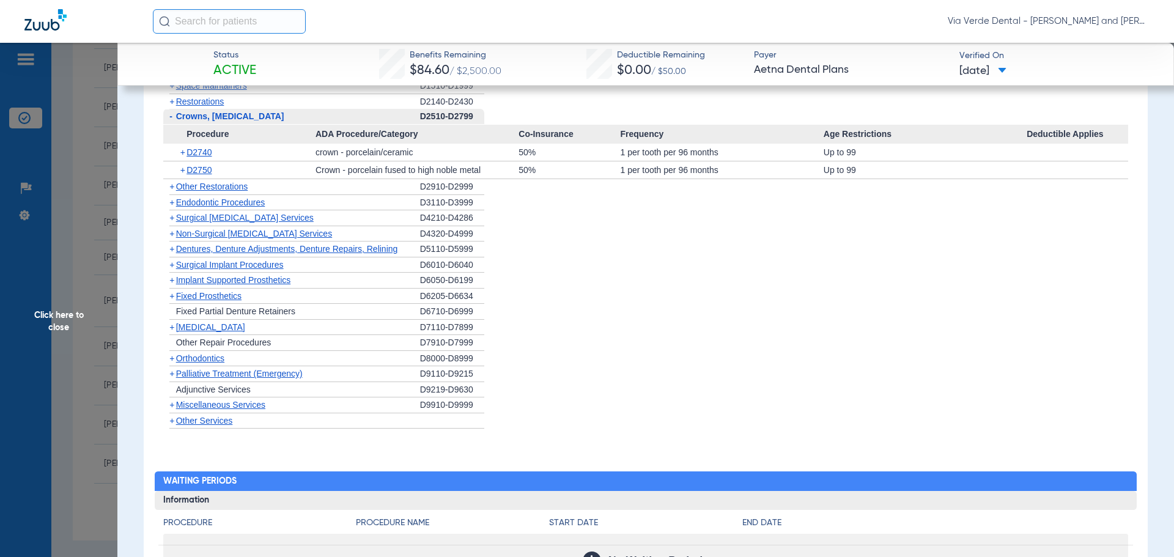
click at [207, 232] on span "Non-Surgical [MEDICAL_DATA] Services" at bounding box center [254, 234] width 156 height 10
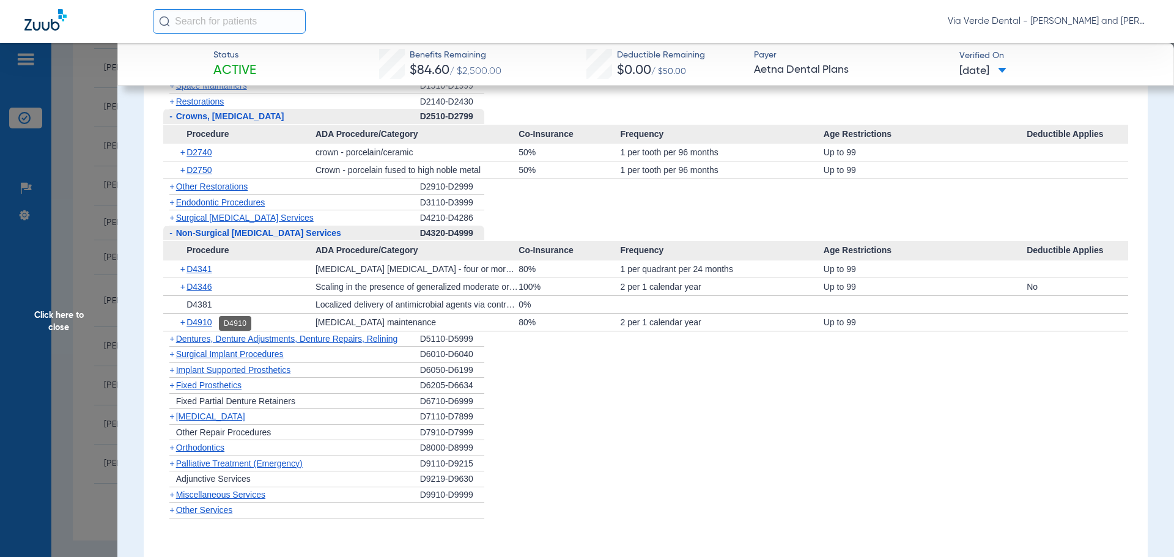
click at [191, 322] on span "D4910" at bounding box center [199, 322] width 25 height 10
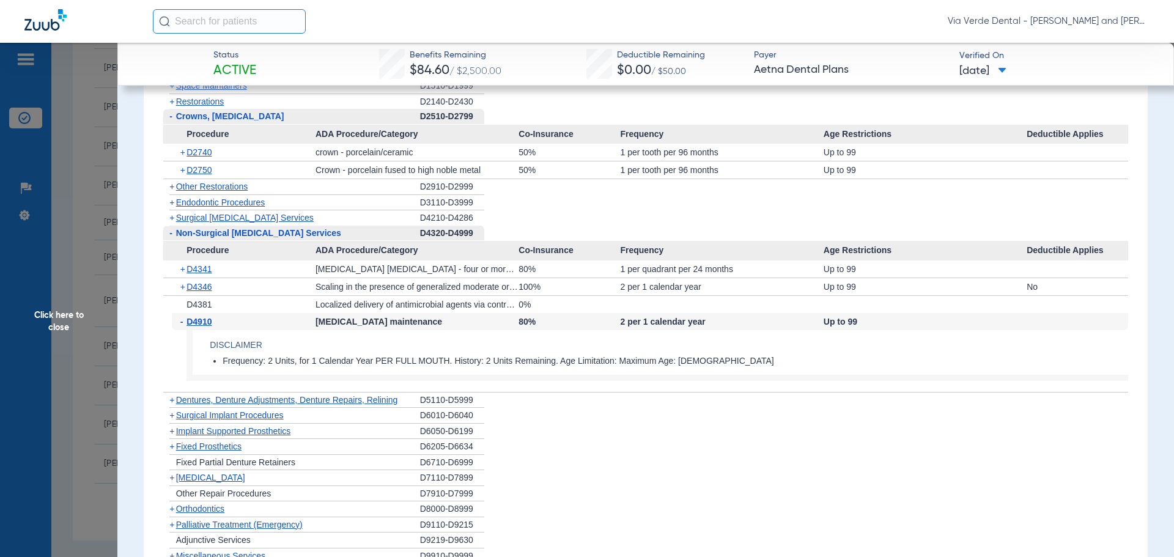
click at [940, 57] on span "Payer" at bounding box center [851, 55] width 195 height 13
drag, startPoint x: 87, startPoint y: 311, endPoint x: 92, endPoint y: 308, distance: 6.6
click at [87, 311] on span "Click here to close" at bounding box center [58, 321] width 117 height 557
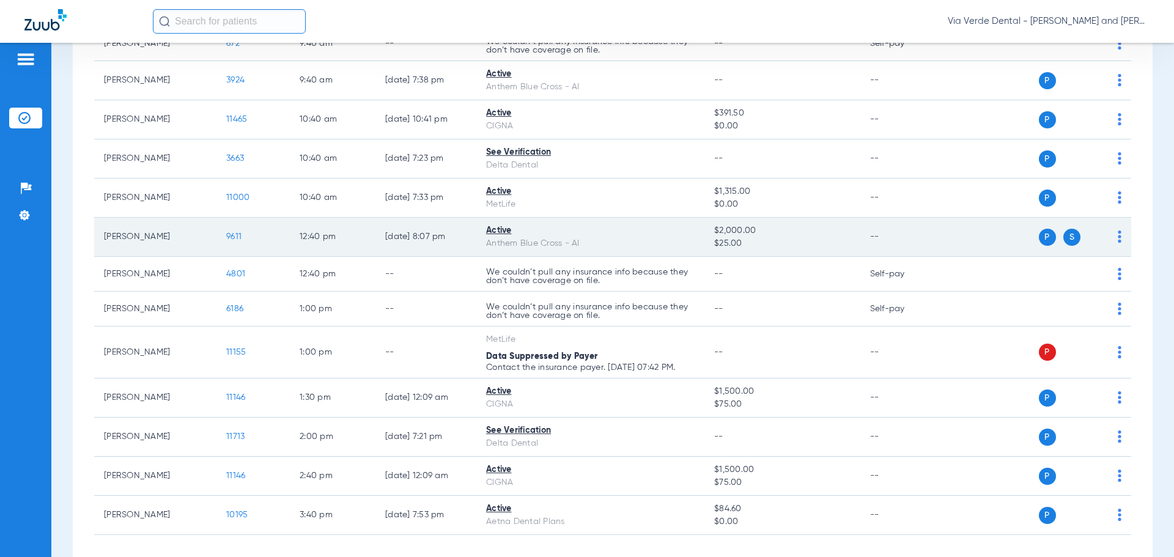
scroll to position [367, 0]
